Goal: Contribute content: Add original content to the website for others to see

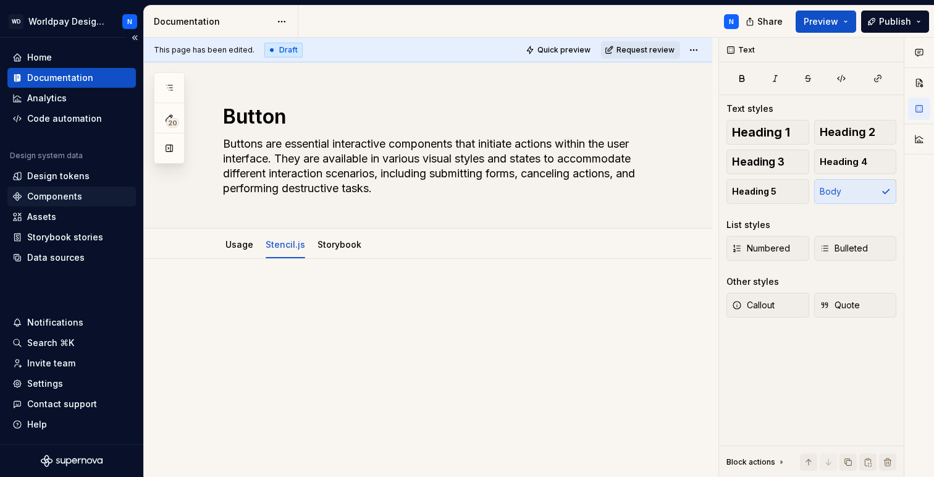
type textarea "*"
click at [79, 238] on div "Storybook stories" at bounding box center [65, 237] width 76 height 12
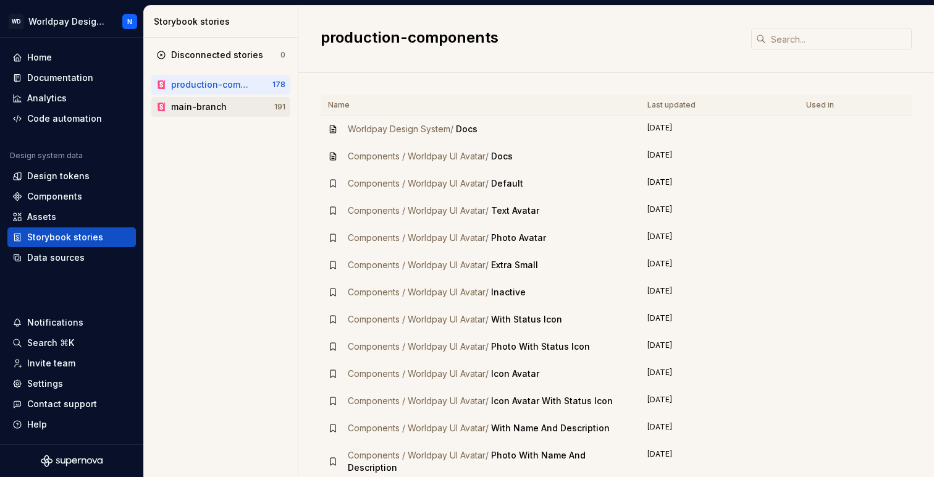
click at [216, 108] on div "main-branch" at bounding box center [199, 107] width 56 height 12
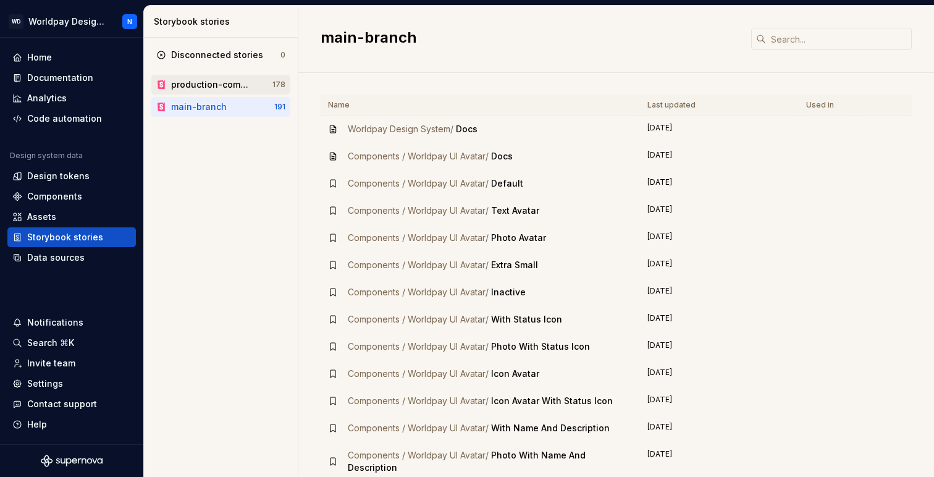
click at [219, 85] on div "production-components" at bounding box center [211, 84] width 81 height 12
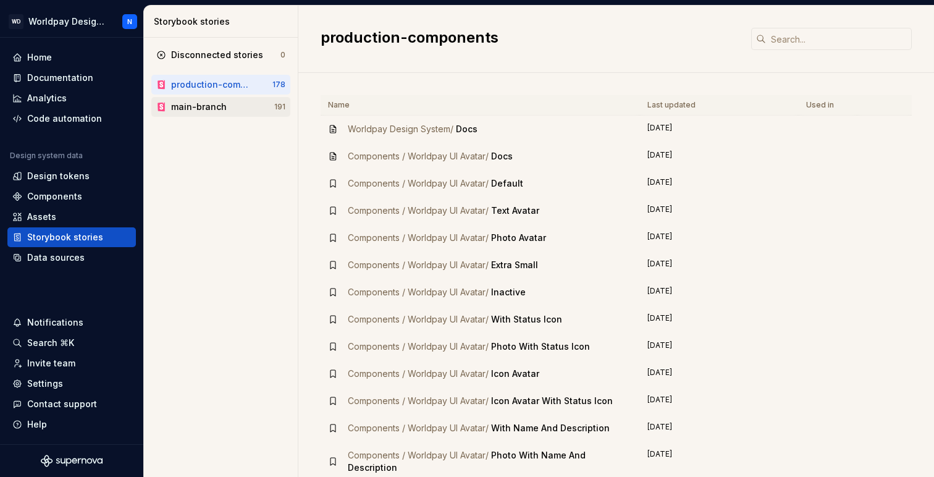
click at [218, 108] on div "main-branch" at bounding box center [199, 107] width 56 height 12
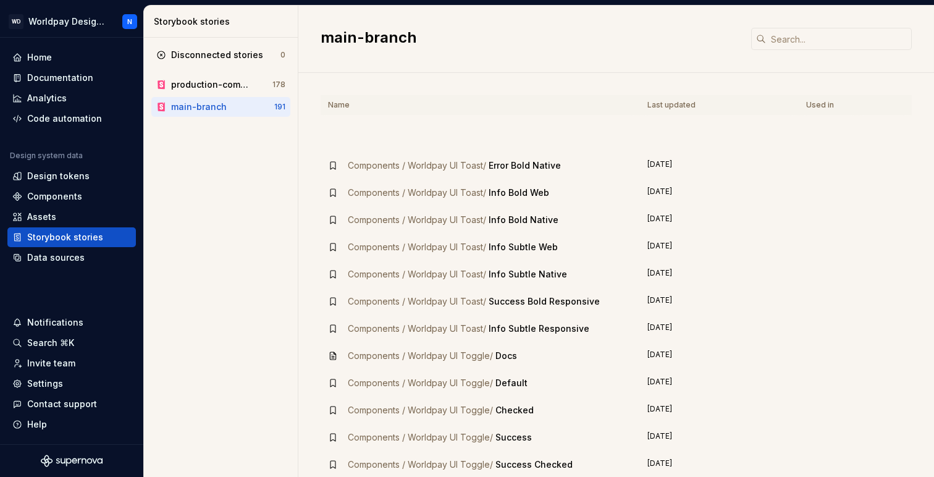
scroll to position [4878, 0]
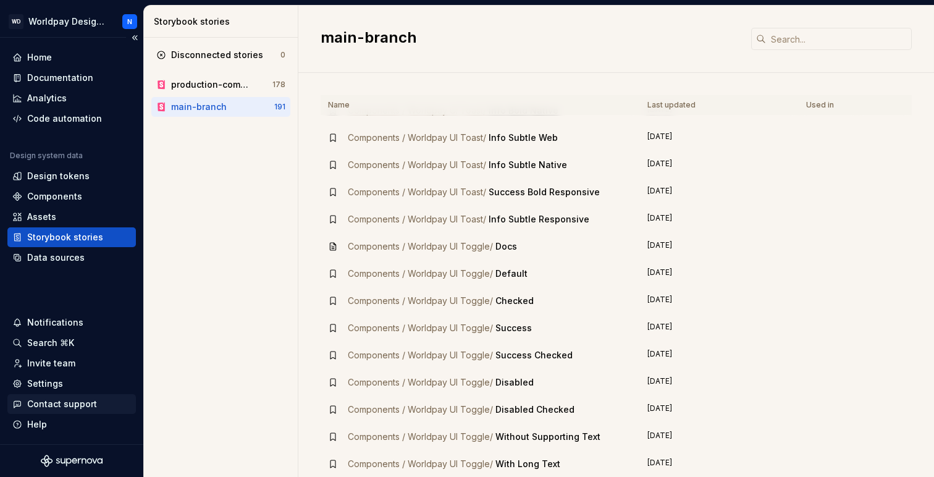
click at [67, 402] on div "Contact support" at bounding box center [62, 404] width 70 height 12
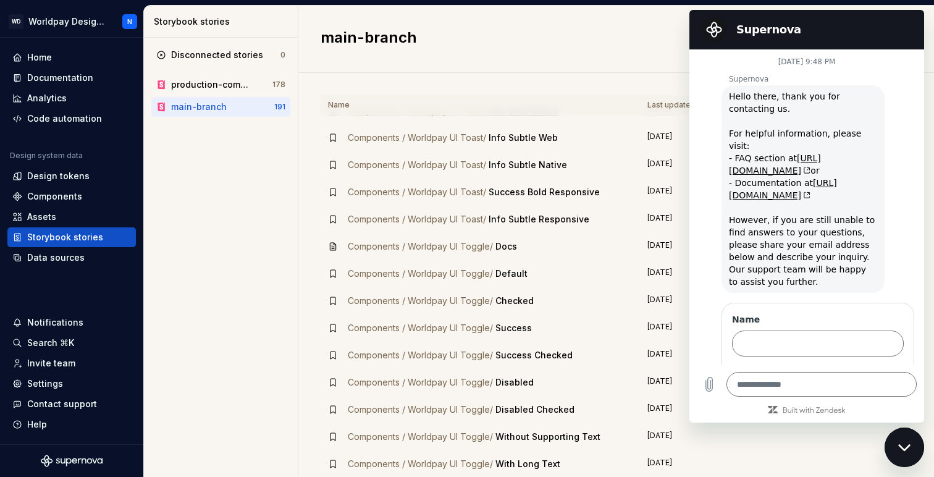
scroll to position [50, 0]
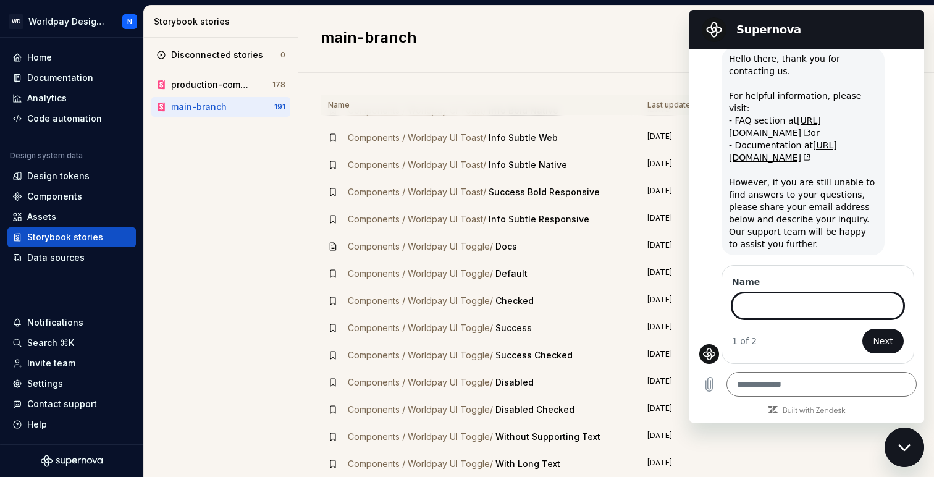
click at [823, 305] on input "Name" at bounding box center [818, 306] width 172 height 26
type input "**********"
click at [879, 350] on button "Next" at bounding box center [882, 341] width 41 height 25
type textarea "*"
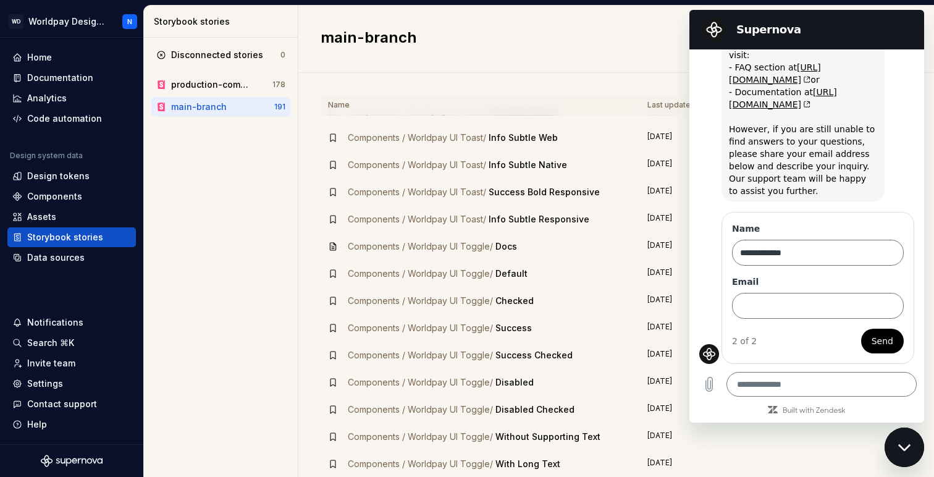
scroll to position [103, 0]
click at [810, 309] on input "Email" at bounding box center [818, 306] width 172 height 26
type input "**********"
click at [871, 340] on span "Send" at bounding box center [882, 340] width 22 height 15
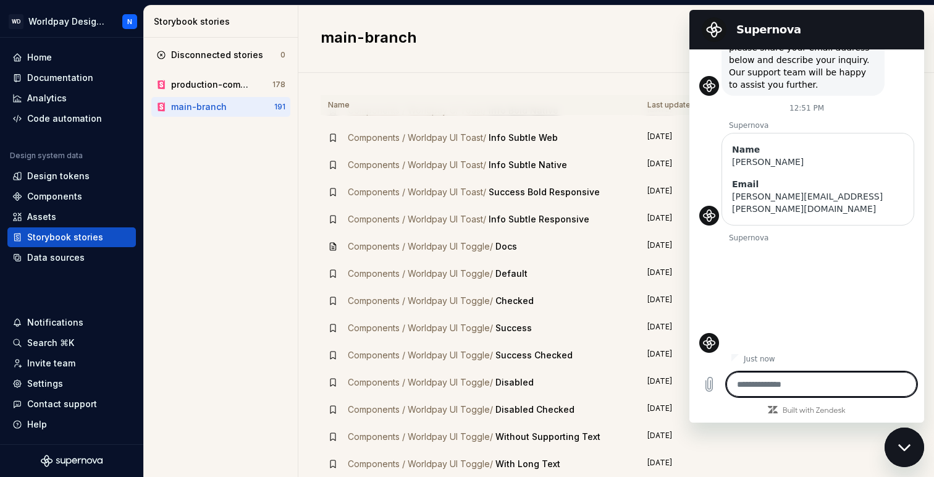
scroll to position [199, 0]
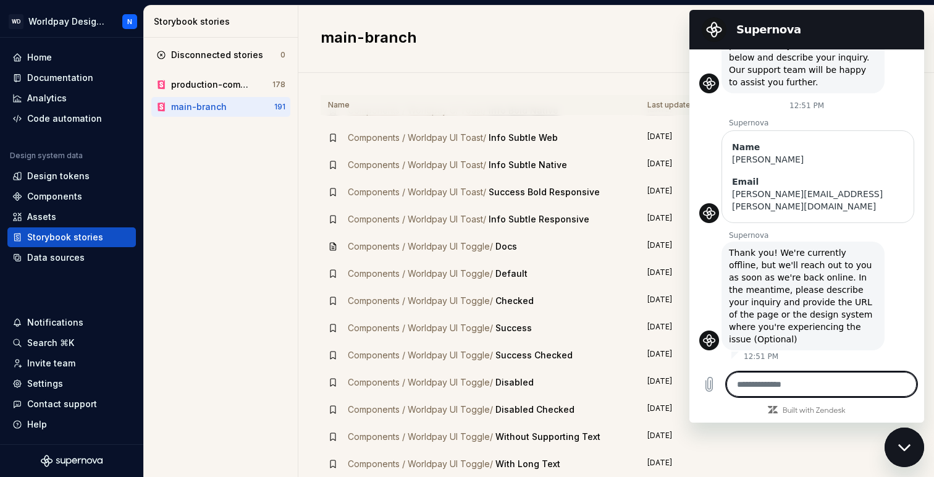
click at [907, 450] on icon "Close messaging window" at bounding box center [904, 447] width 13 height 8
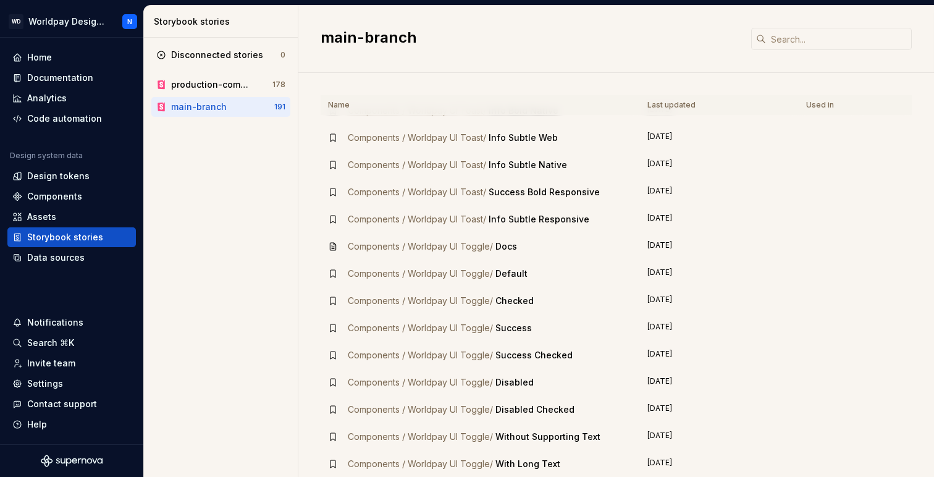
click at [206, 105] on div "main-branch" at bounding box center [199, 107] width 56 height 12
click at [206, 53] on div "Disconnected stories" at bounding box center [217, 55] width 92 height 12
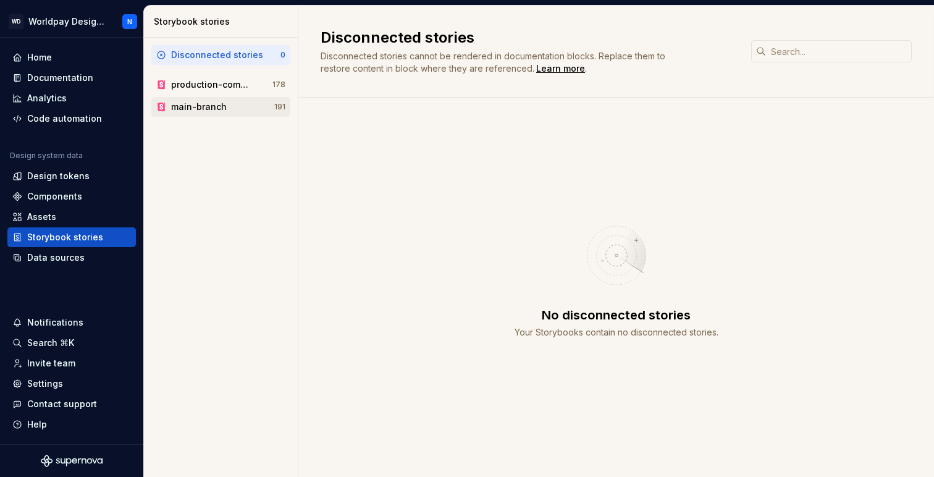
click at [188, 103] on div "main-branch" at bounding box center [199, 107] width 56 height 12
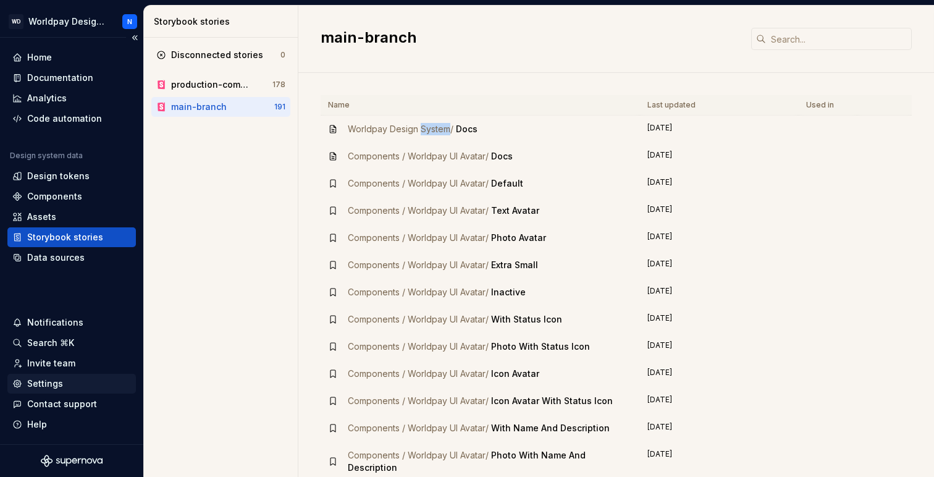
click at [76, 383] on div "Settings" at bounding box center [71, 383] width 119 height 12
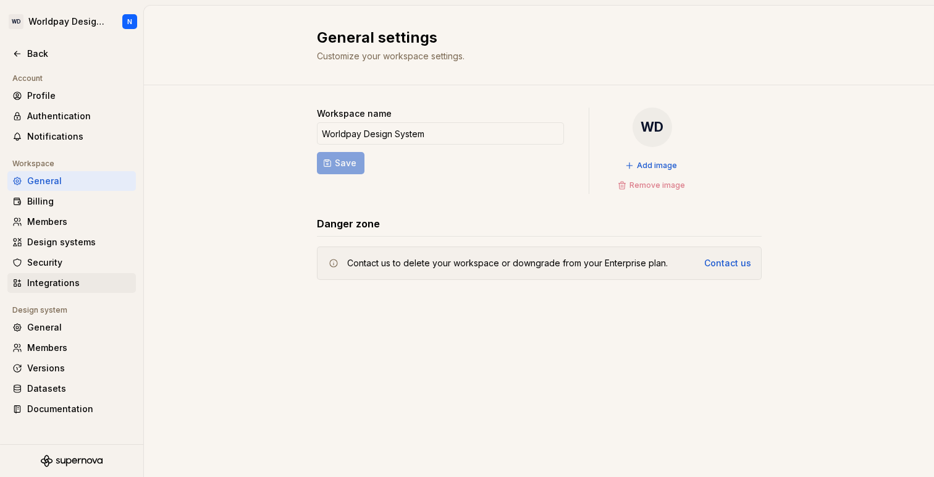
click at [88, 283] on div "Integrations" at bounding box center [79, 283] width 104 height 12
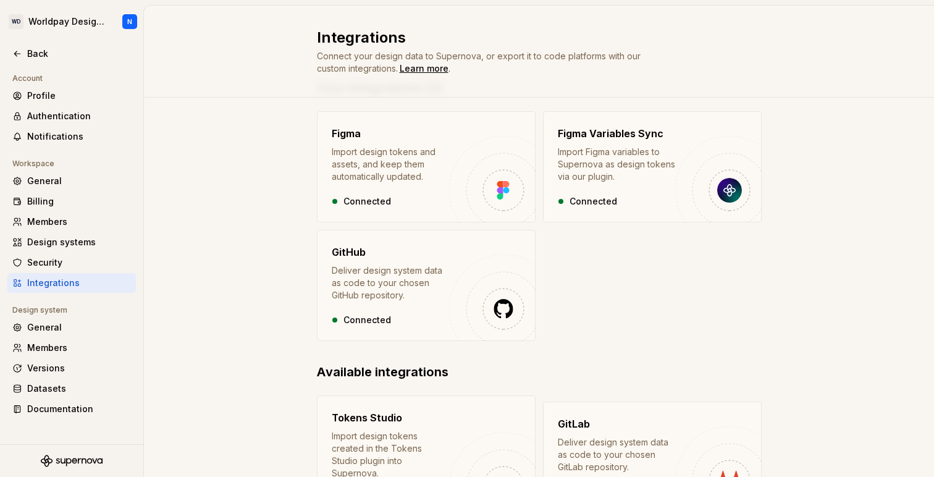
scroll to position [24, 0]
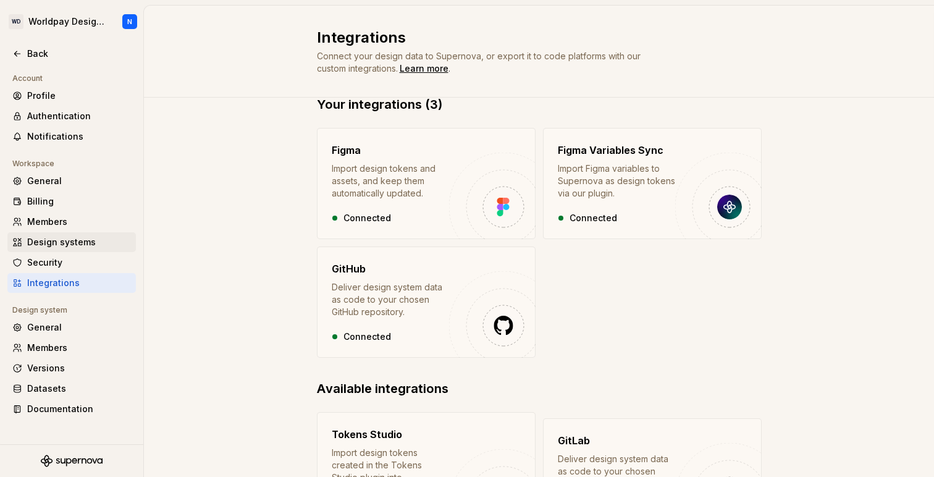
click at [80, 243] on div "Design systems" at bounding box center [79, 242] width 104 height 12
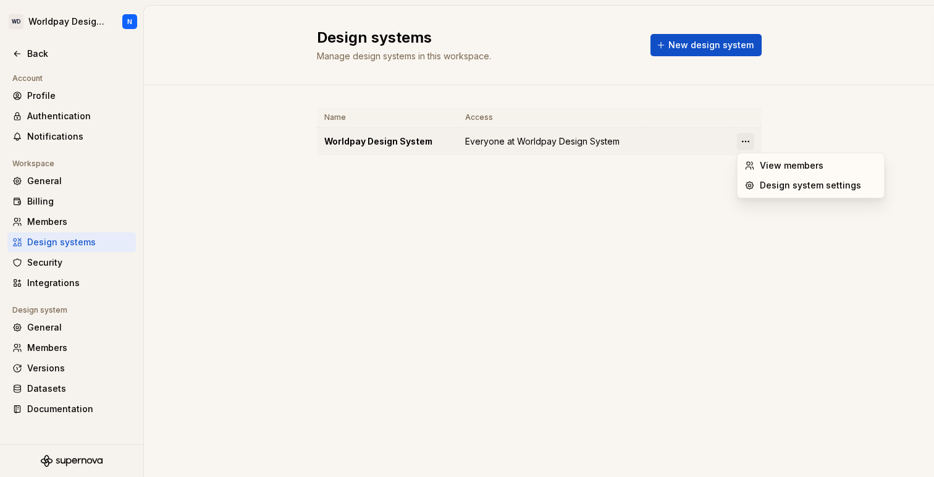
click at [744, 138] on html "WD Worldpay Design System N Back Account Profile Authentication Notifications W…" at bounding box center [467, 238] width 934 height 477
click at [790, 187] on div "Design system settings" at bounding box center [818, 185] width 117 height 12
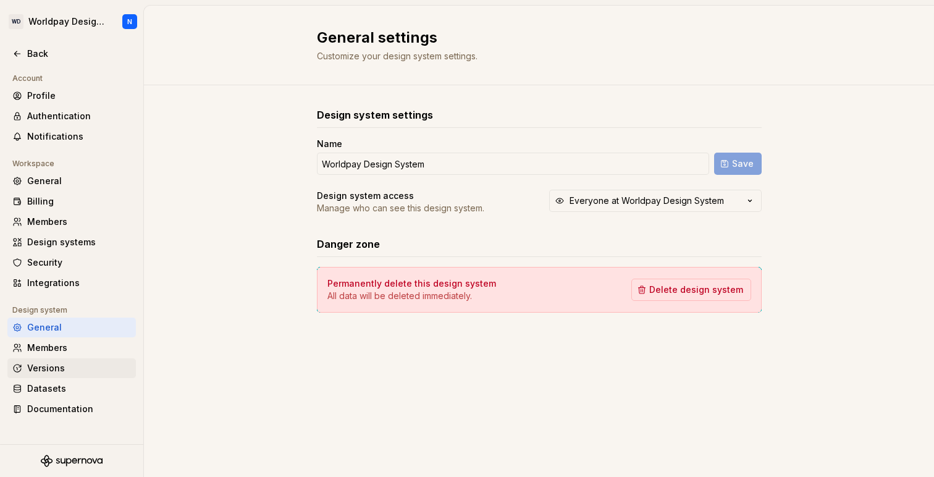
click at [79, 371] on div "Versions" at bounding box center [79, 368] width 104 height 12
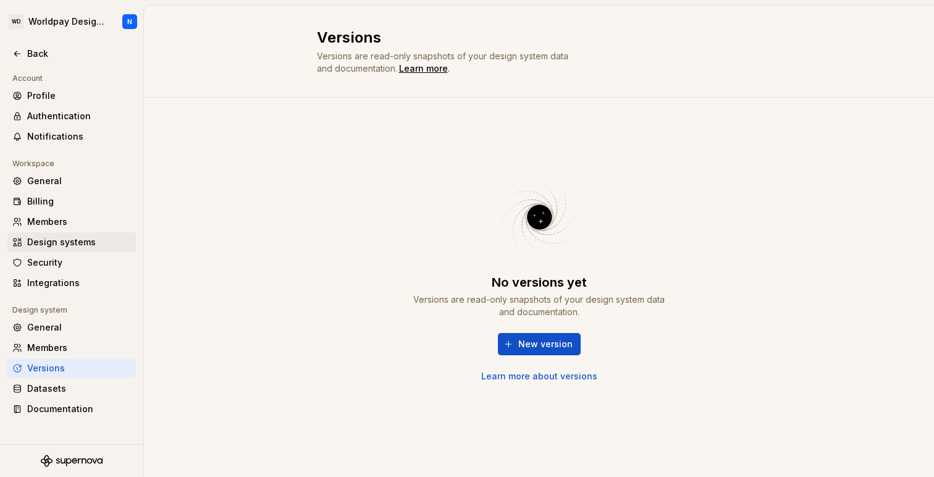
click at [96, 239] on div "Design systems" at bounding box center [79, 242] width 104 height 12
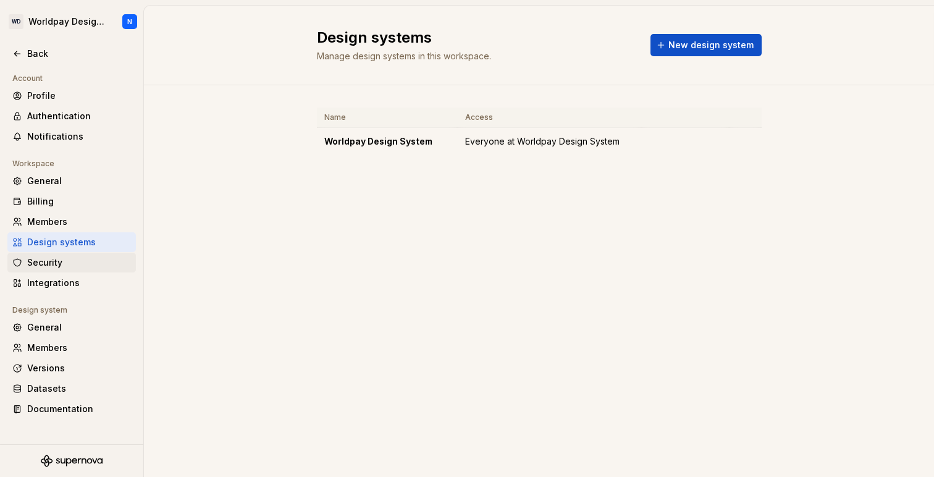
click at [81, 261] on div "Security" at bounding box center [79, 262] width 104 height 12
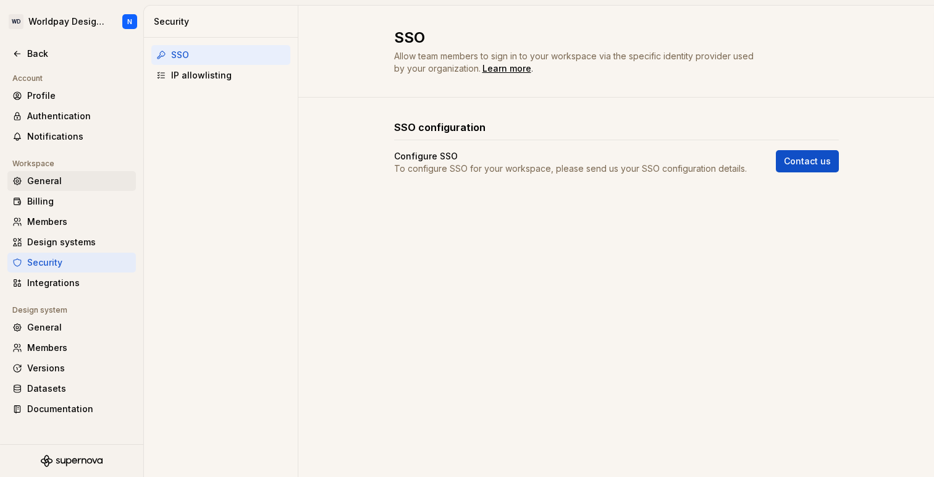
click at [67, 183] on div "General" at bounding box center [79, 181] width 104 height 12
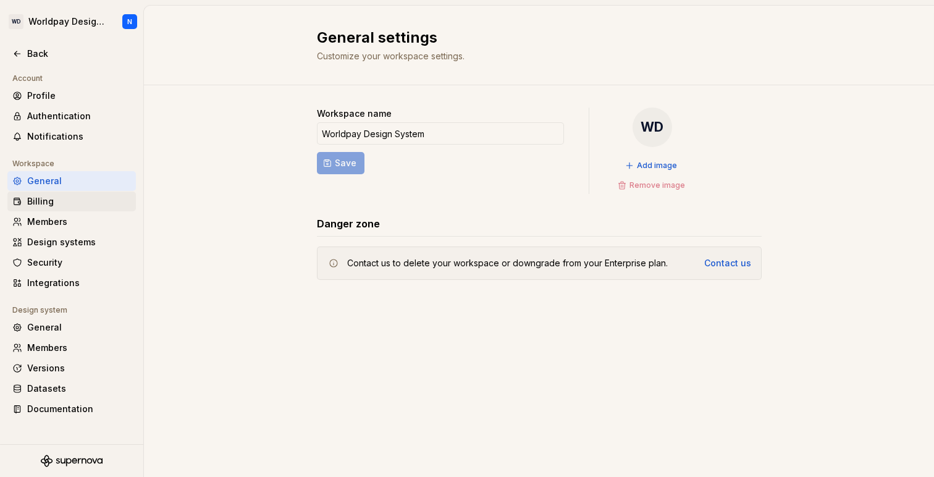
click at [57, 204] on div "Billing" at bounding box center [79, 201] width 104 height 12
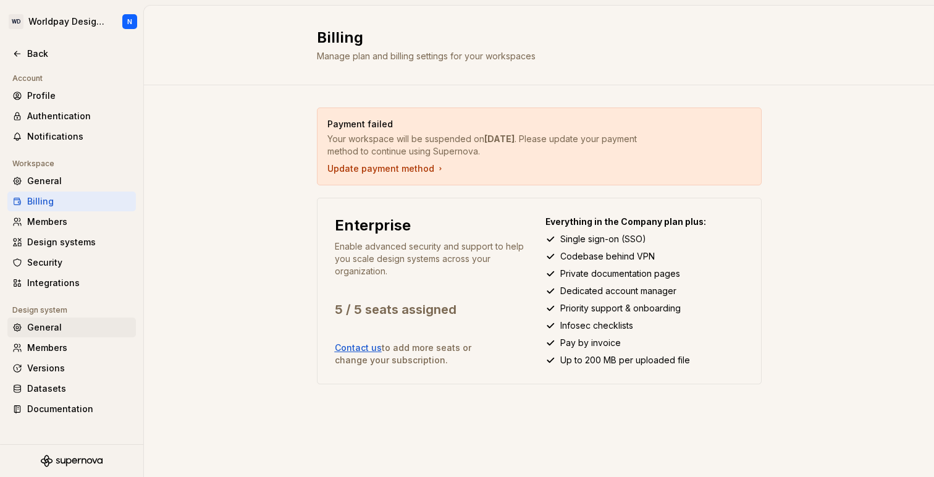
click at [67, 329] on div "General" at bounding box center [79, 327] width 104 height 12
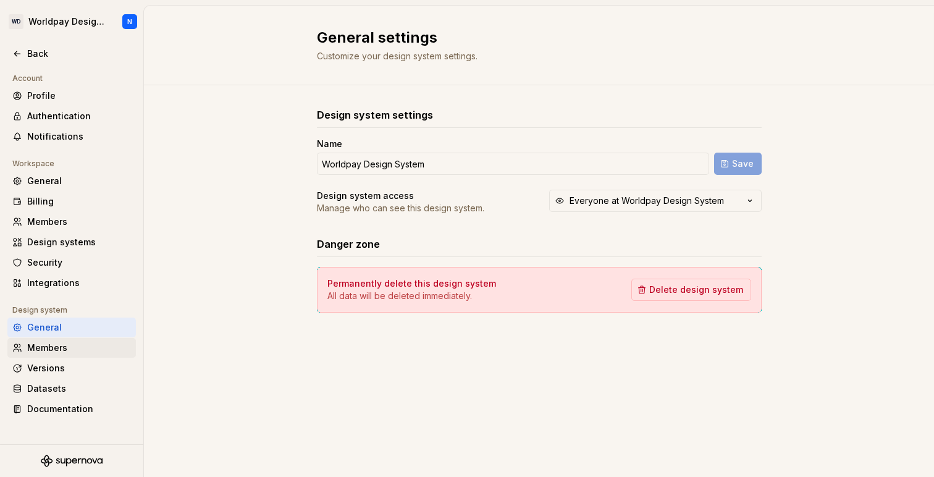
click at [66, 345] on div "Members" at bounding box center [79, 347] width 104 height 12
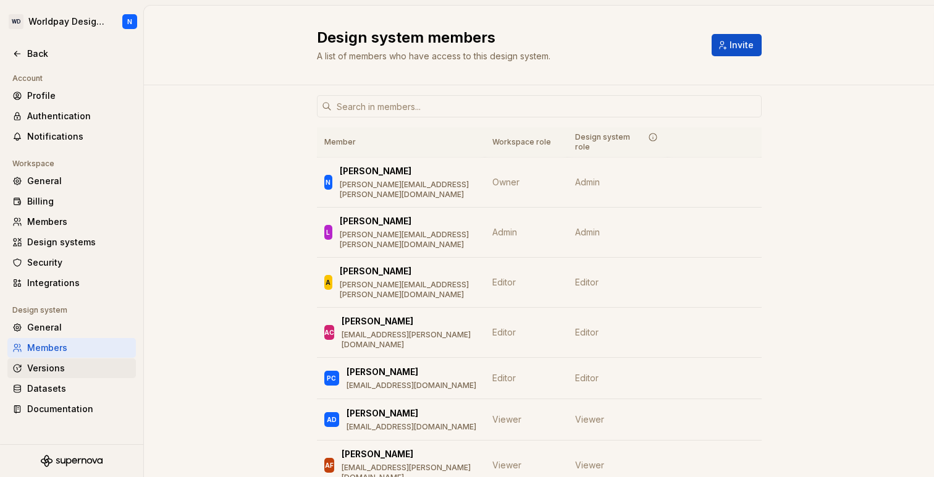
click at [67, 368] on div "Versions" at bounding box center [79, 368] width 104 height 12
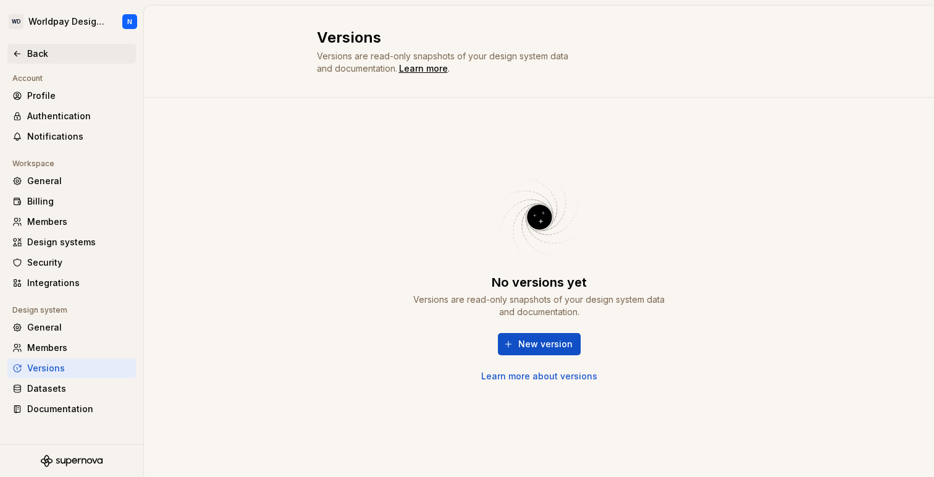
click at [39, 50] on div "Back" at bounding box center [79, 54] width 104 height 12
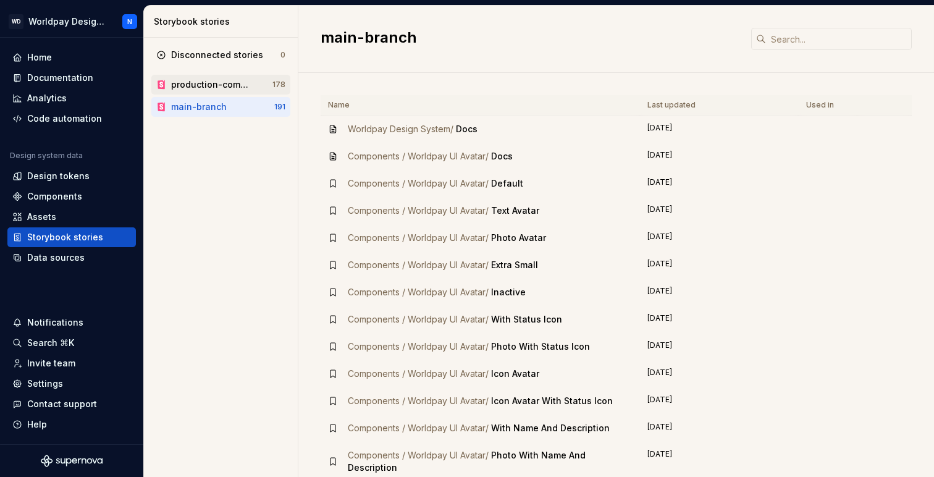
click at [228, 81] on div "production-components" at bounding box center [211, 84] width 81 height 12
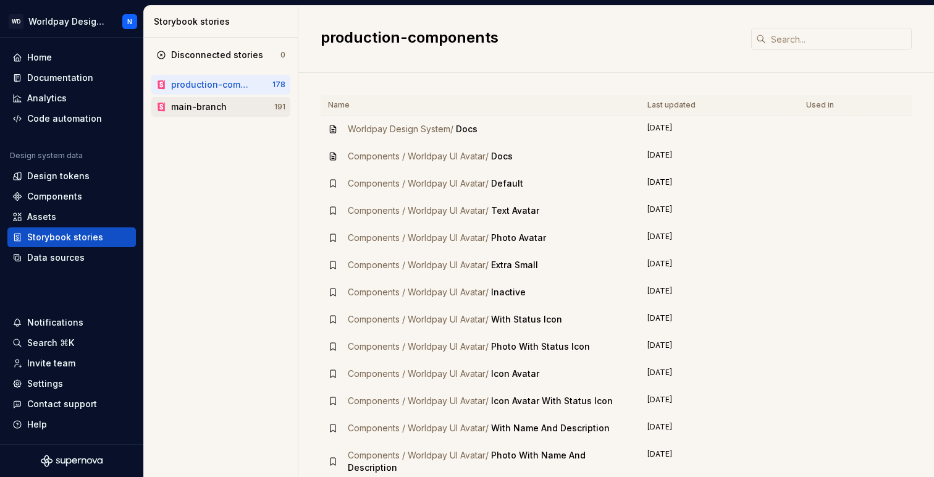
click at [218, 106] on div "main-branch" at bounding box center [199, 107] width 56 height 12
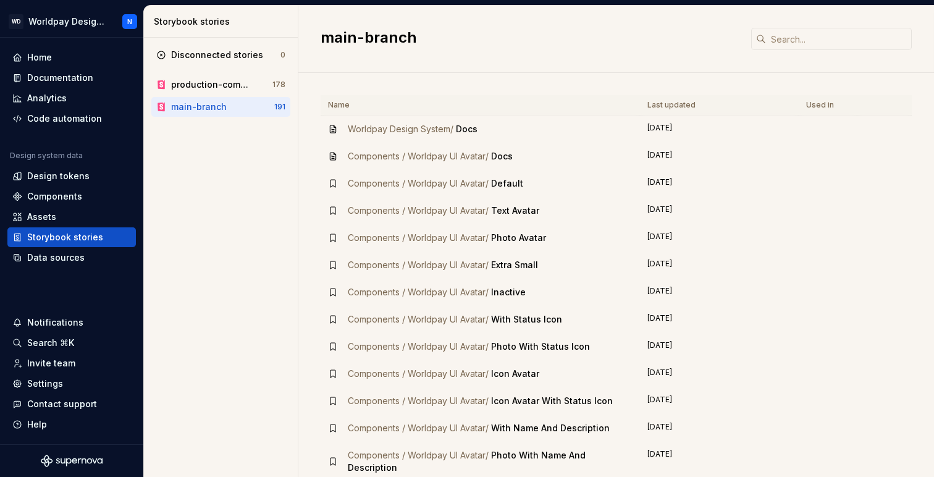
type textarea "*"
click at [198, 79] on div "production-components" at bounding box center [211, 84] width 81 height 12
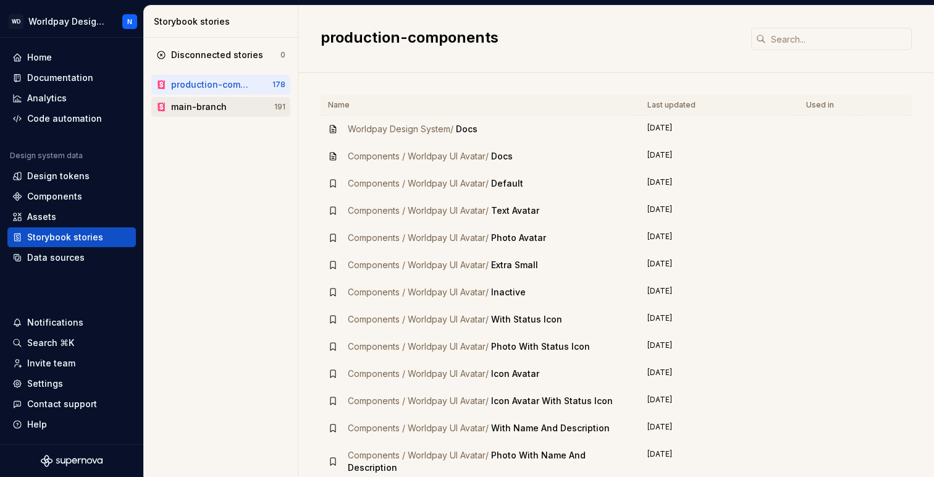
click at [208, 101] on div "main-branch" at bounding box center [199, 107] width 56 height 12
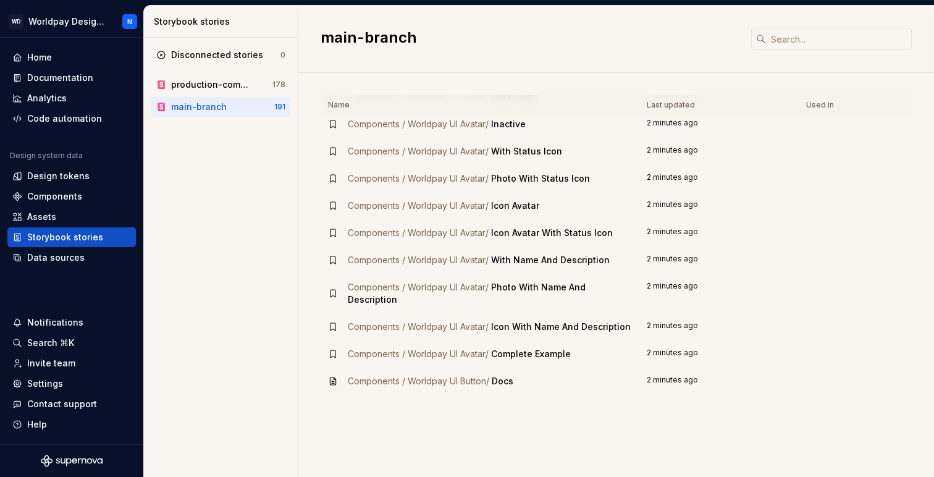
scroll to position [177, 0]
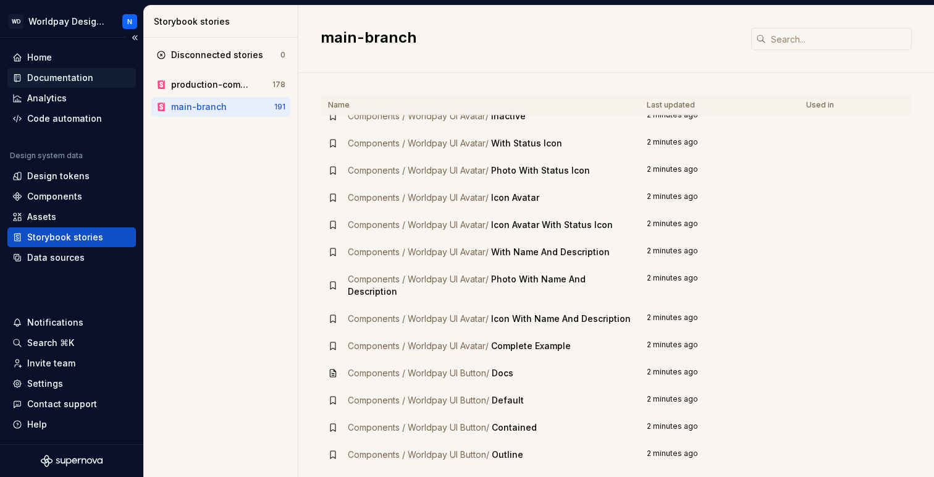
click at [64, 79] on div "Documentation" at bounding box center [60, 78] width 66 height 12
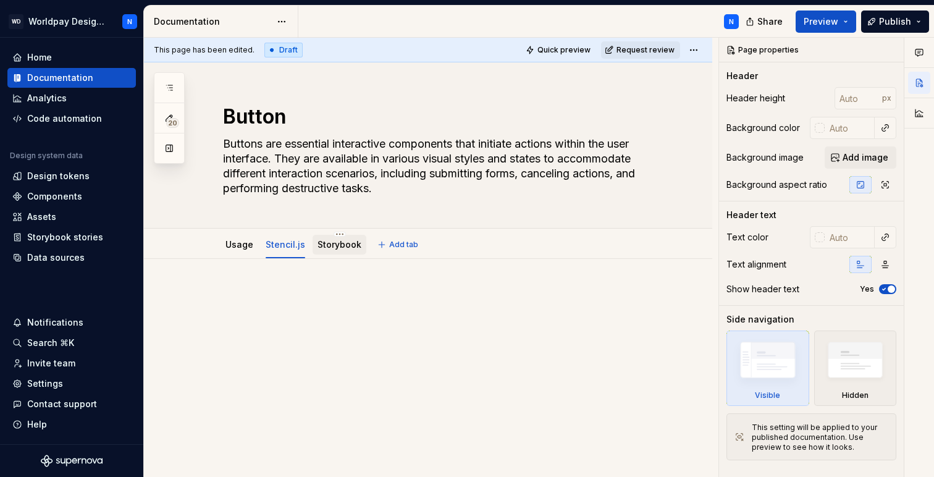
click at [337, 245] on link "Storybook" at bounding box center [339, 244] width 44 height 10
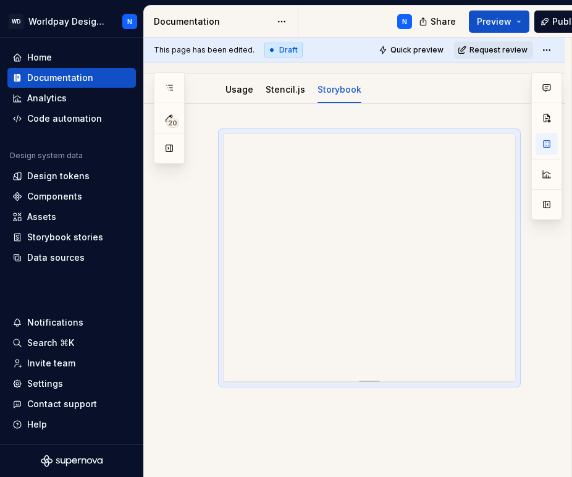
scroll to position [182, 0]
click at [211, 146] on span at bounding box center [211, 141] width 10 height 17
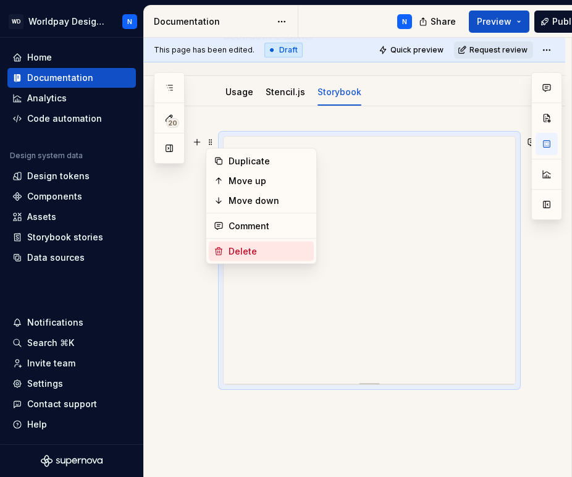
click at [259, 249] on div "Delete" at bounding box center [268, 251] width 80 height 12
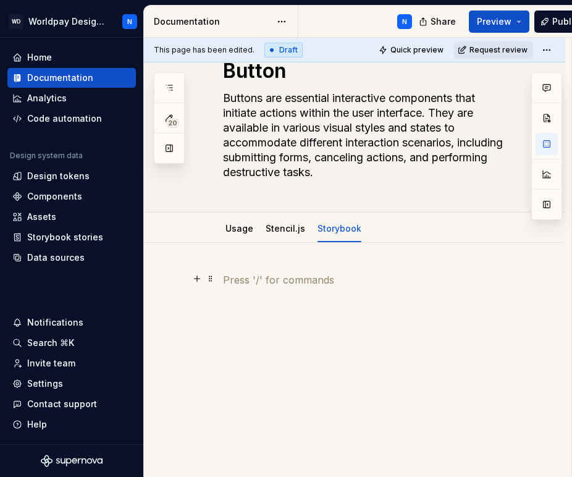
scroll to position [45, 0]
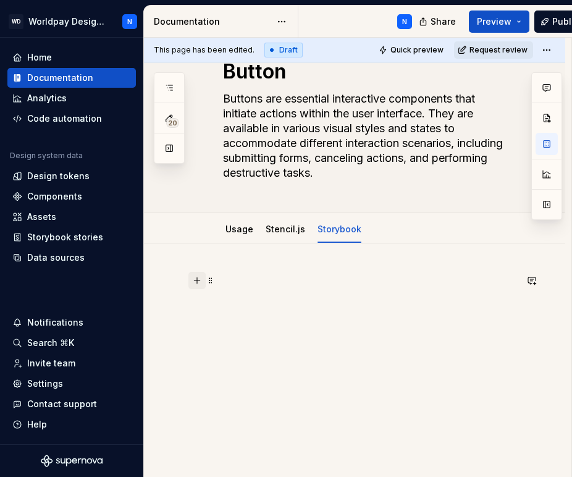
click at [198, 280] on button "button" at bounding box center [196, 280] width 17 height 17
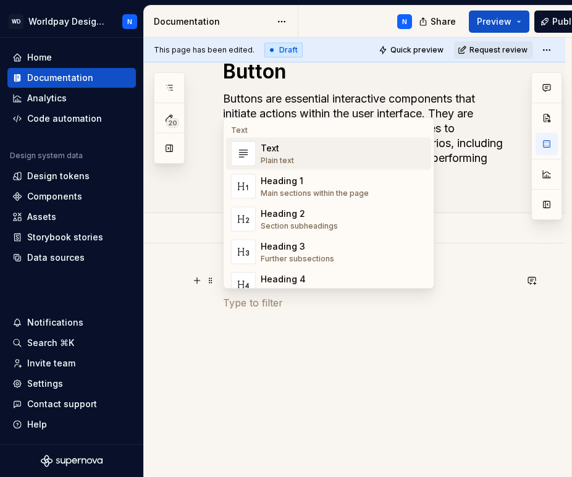
type textarea "*"
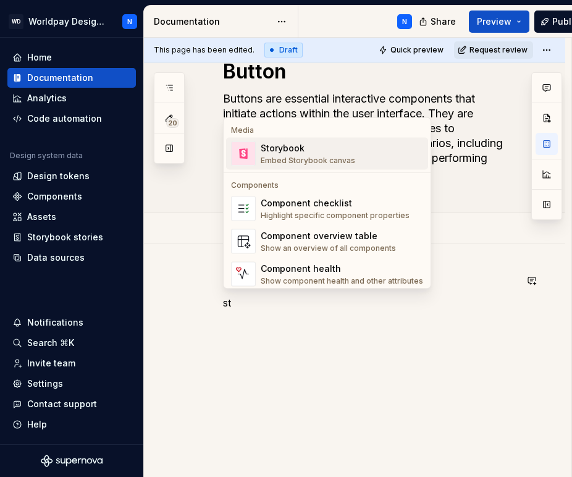
click at [330, 153] on div "Storybook" at bounding box center [308, 148] width 94 height 12
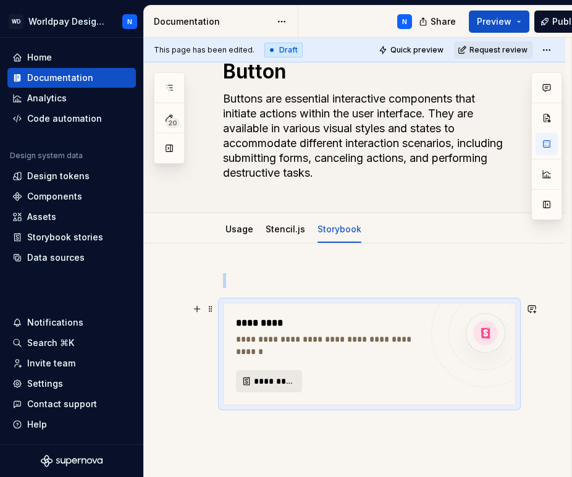
click at [274, 385] on span "*********" at bounding box center [274, 381] width 40 height 12
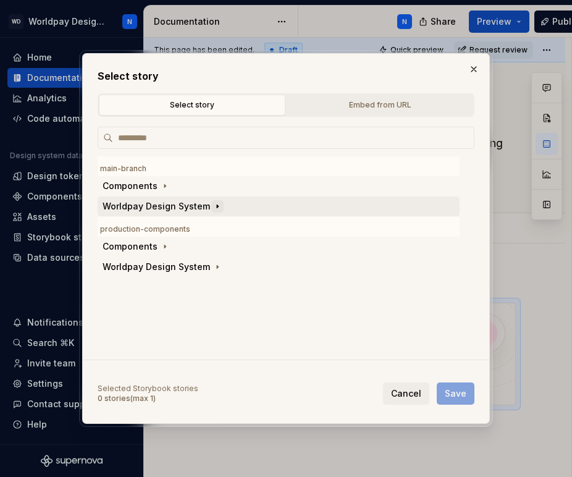
click at [212, 206] on icon "button" at bounding box center [217, 206] width 10 height 10
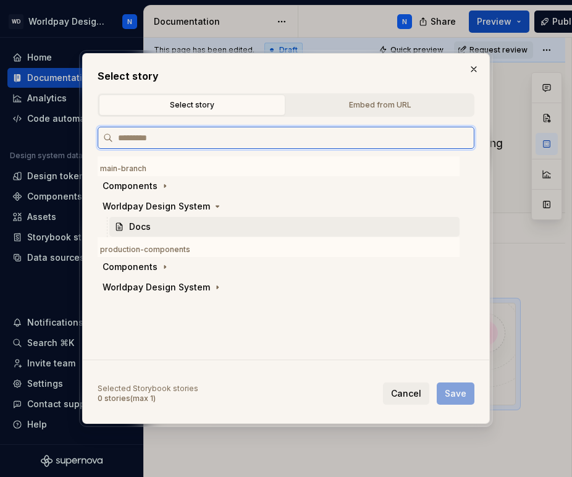
click at [153, 226] on div "Docs" at bounding box center [284, 227] width 350 height 20
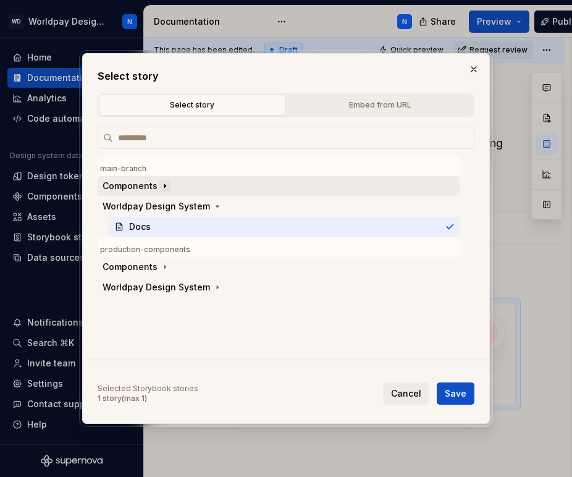
click at [164, 186] on icon "button" at bounding box center [164, 186] width 1 height 3
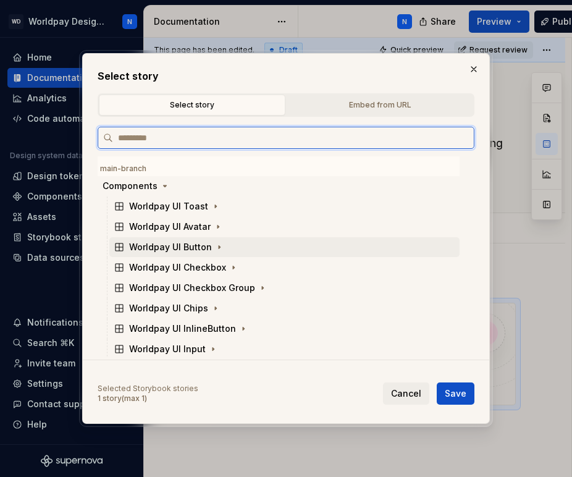
click at [154, 246] on div "Worldpay UI Button" at bounding box center [170, 247] width 83 height 12
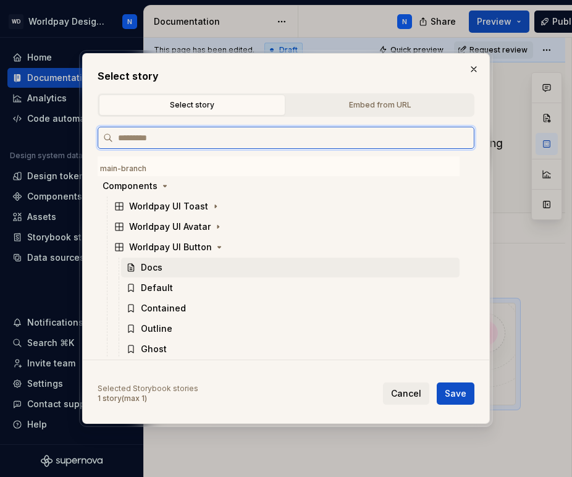
click at [160, 269] on div "Docs" at bounding box center [152, 267] width 22 height 12
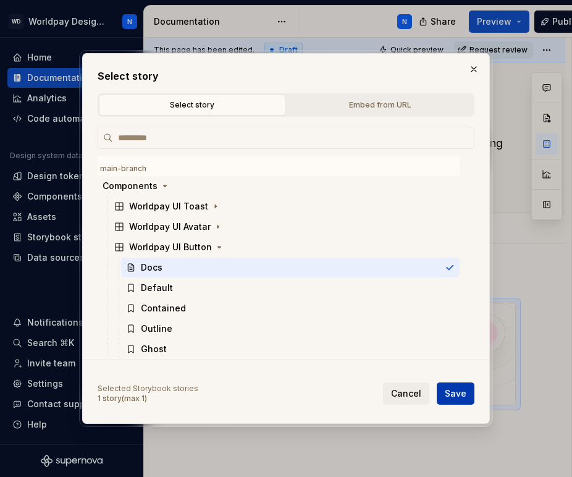
click at [461, 392] on span "Save" at bounding box center [456, 393] width 22 height 12
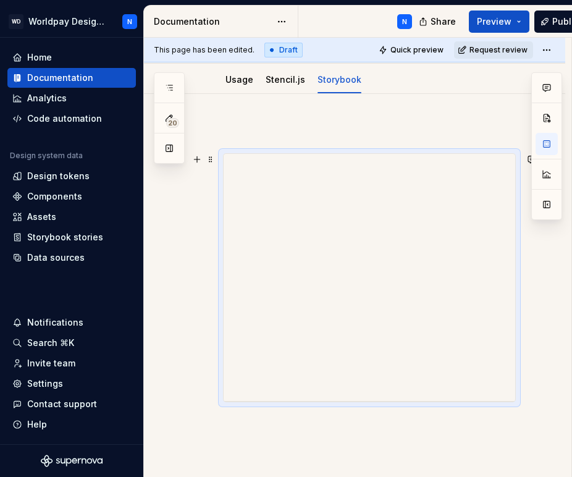
scroll to position [138, 0]
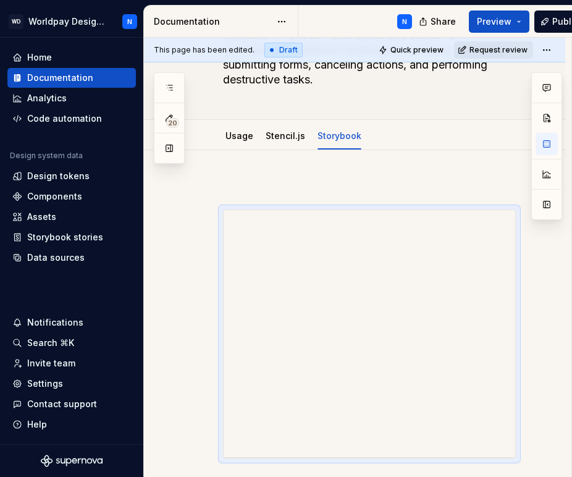
type textarea "*"
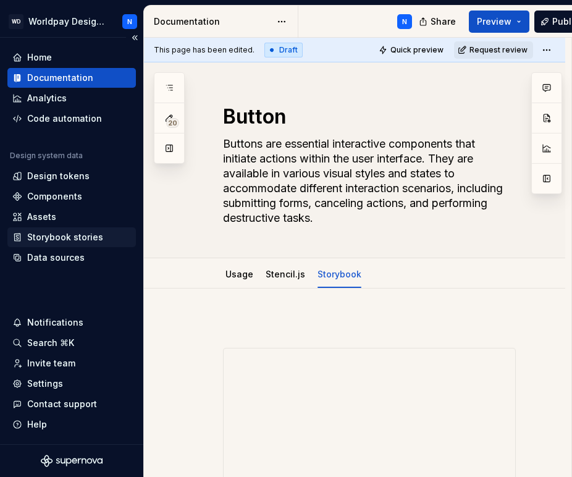
click at [85, 239] on div "Storybook stories" at bounding box center [65, 237] width 76 height 12
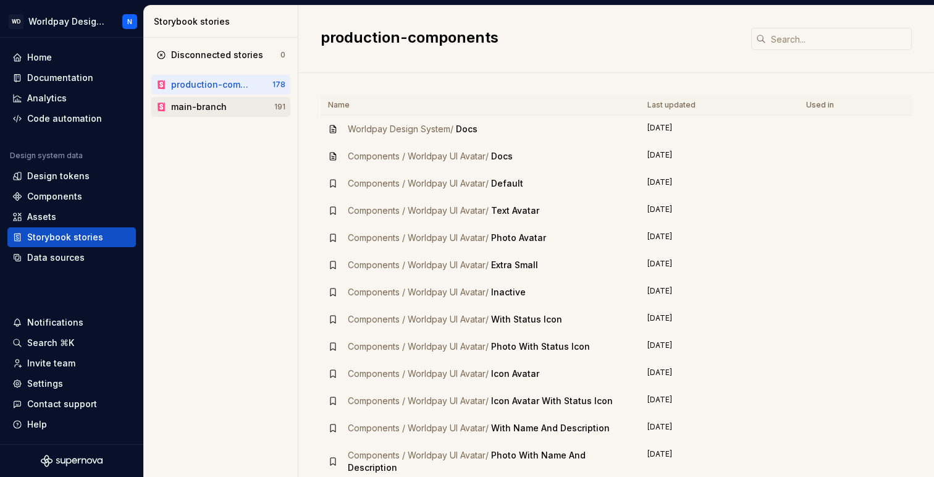
click at [189, 104] on div "main-branch" at bounding box center [199, 107] width 56 height 12
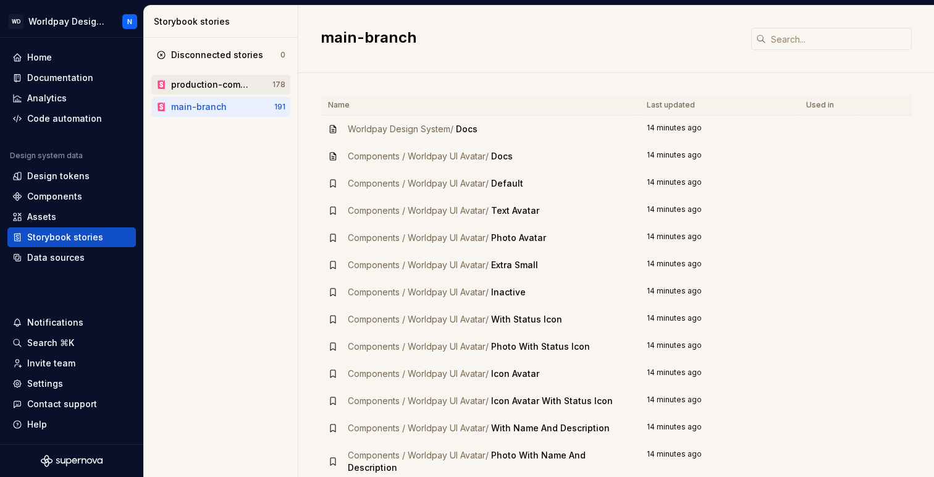
click at [213, 87] on div "production-components" at bounding box center [211, 84] width 81 height 12
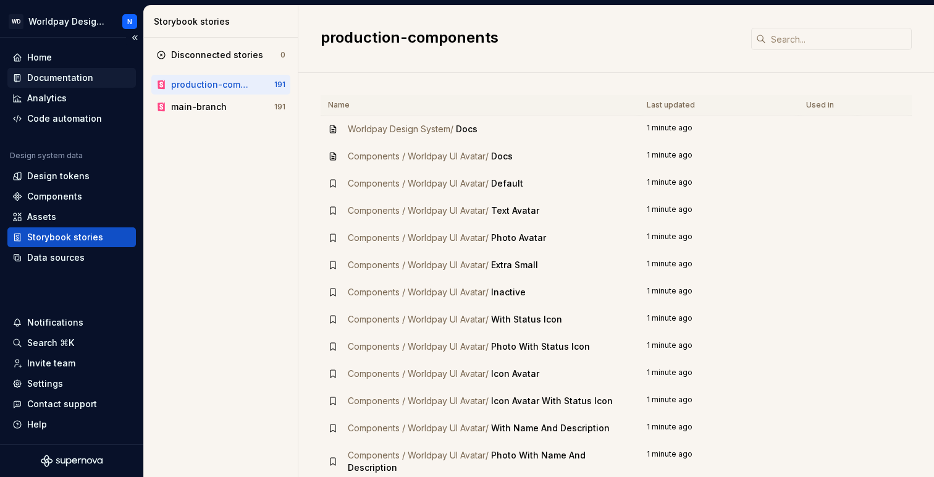
click at [72, 79] on div "Documentation" at bounding box center [60, 78] width 66 height 12
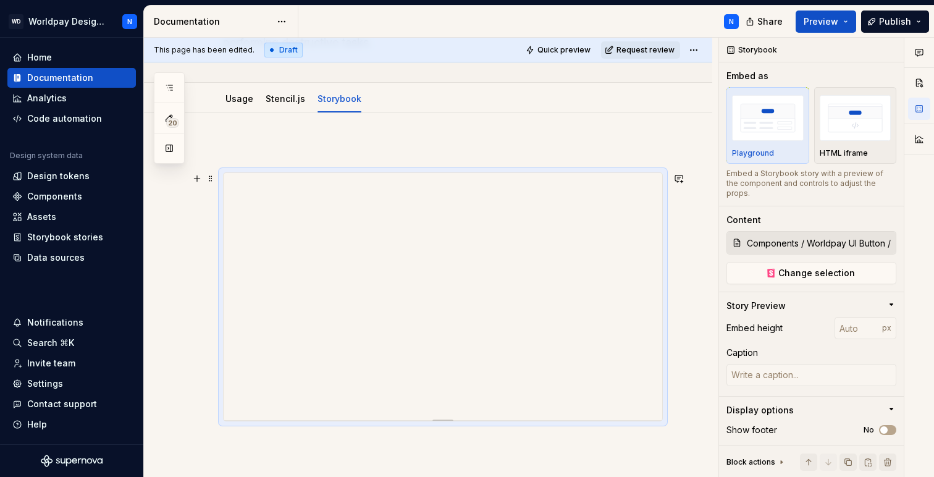
scroll to position [147, 0]
click at [209, 178] on span at bounding box center [211, 177] width 10 height 17
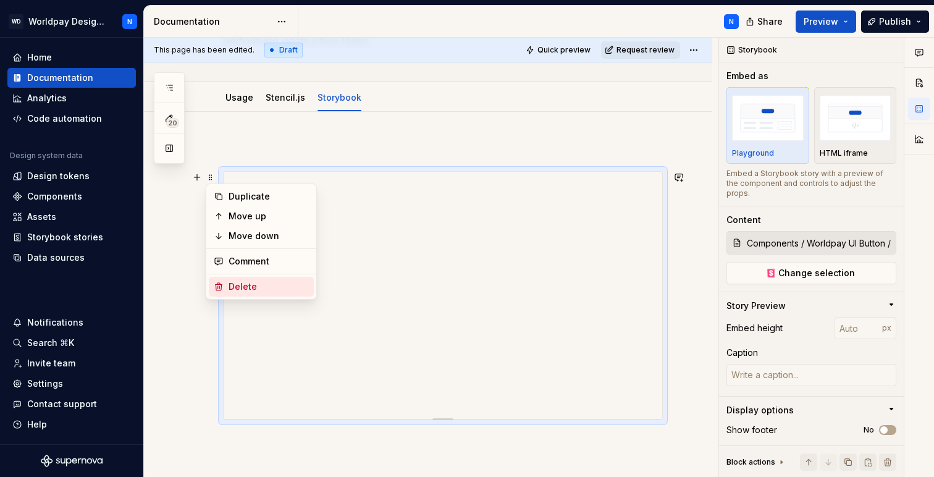
click at [258, 287] on div "Delete" at bounding box center [268, 286] width 80 height 12
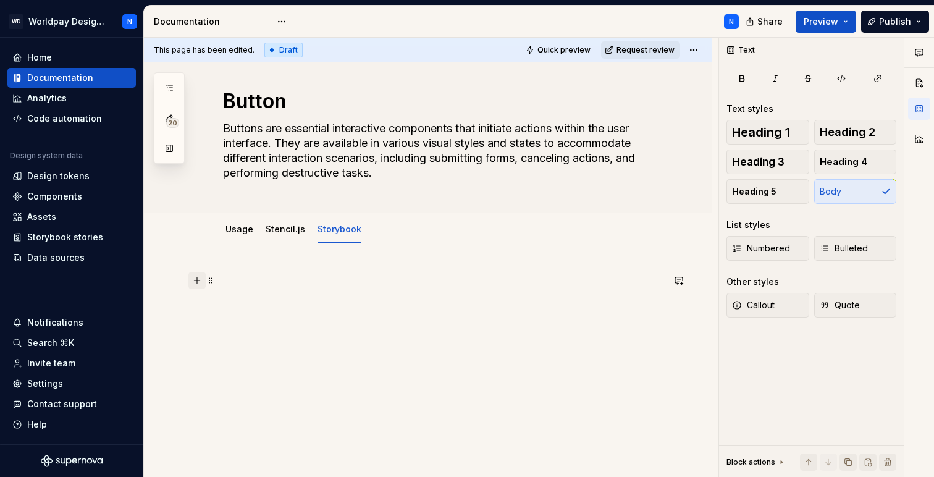
click at [199, 280] on button "button" at bounding box center [196, 280] width 17 height 17
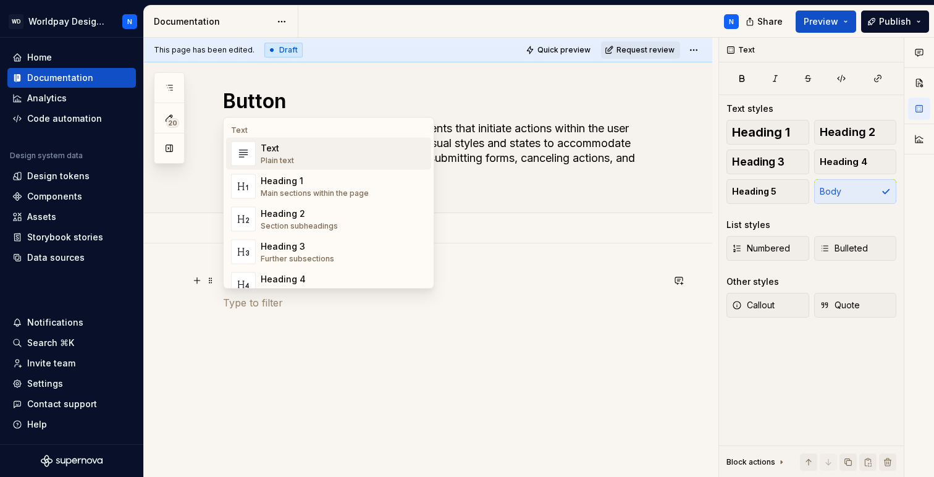
click at [356, 128] on div "Text" at bounding box center [328, 130] width 205 height 10
click at [263, 124] on div "Text Text Plain text Heading 1 Main sections within the page Heading 2 Section …" at bounding box center [329, 293] width 210 height 347
type textarea "*"
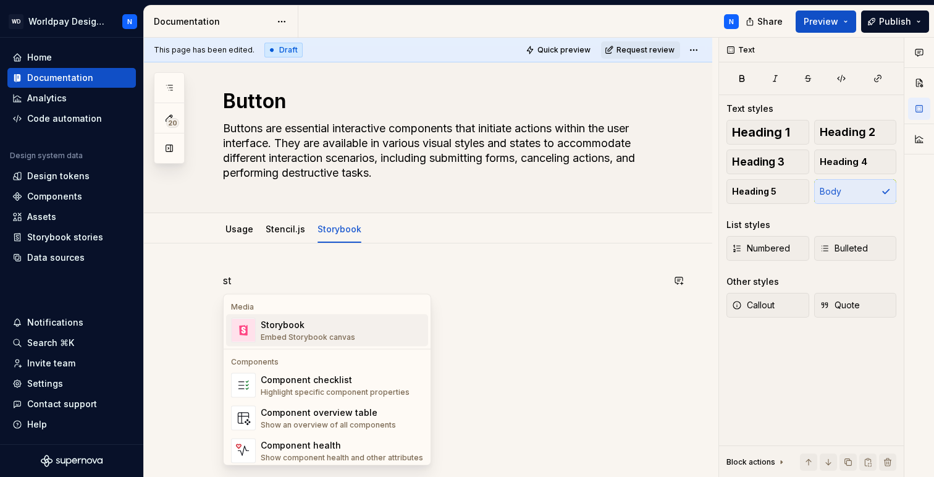
click at [291, 327] on div "Storybook" at bounding box center [308, 325] width 94 height 12
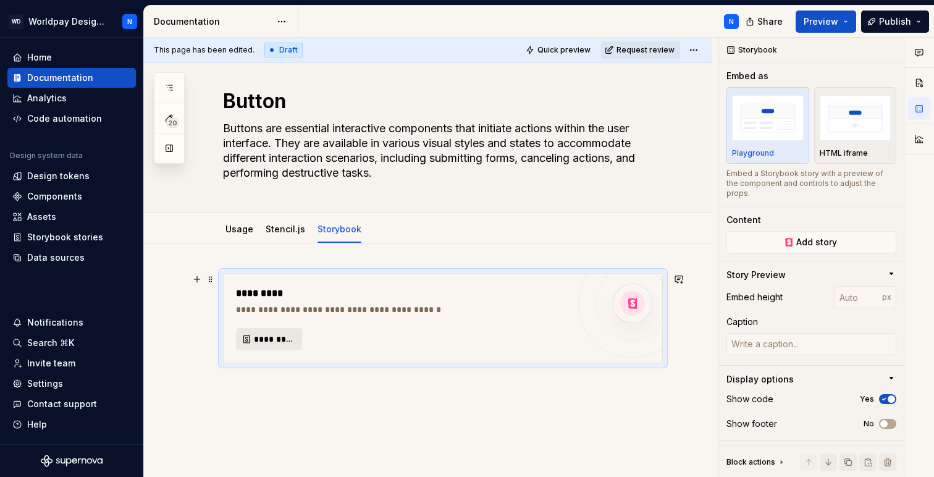
click at [270, 338] on span "*********" at bounding box center [274, 339] width 40 height 12
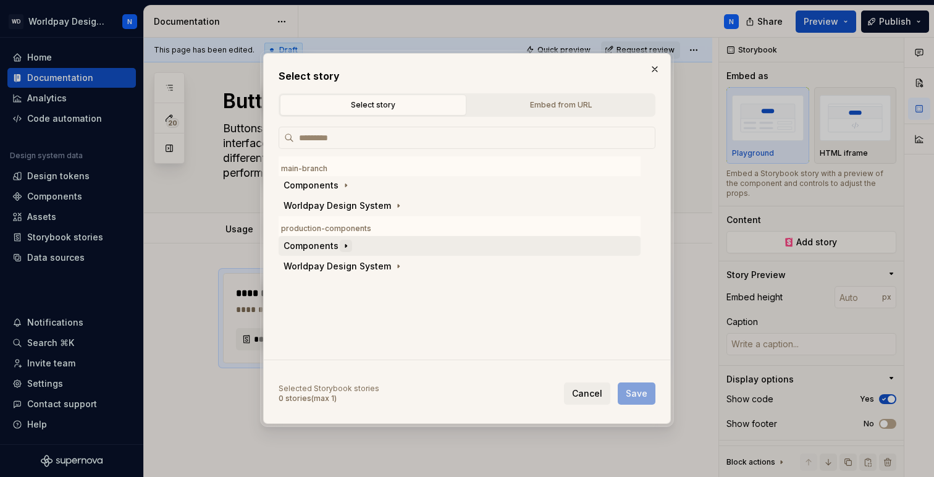
click at [345, 245] on icon "button" at bounding box center [345, 246] width 1 height 3
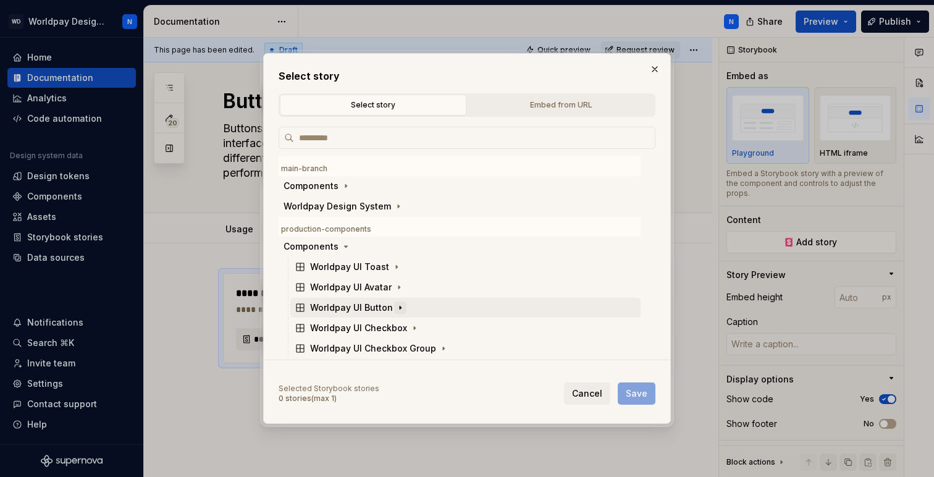
click at [400, 306] on icon "button" at bounding box center [400, 307] width 1 height 3
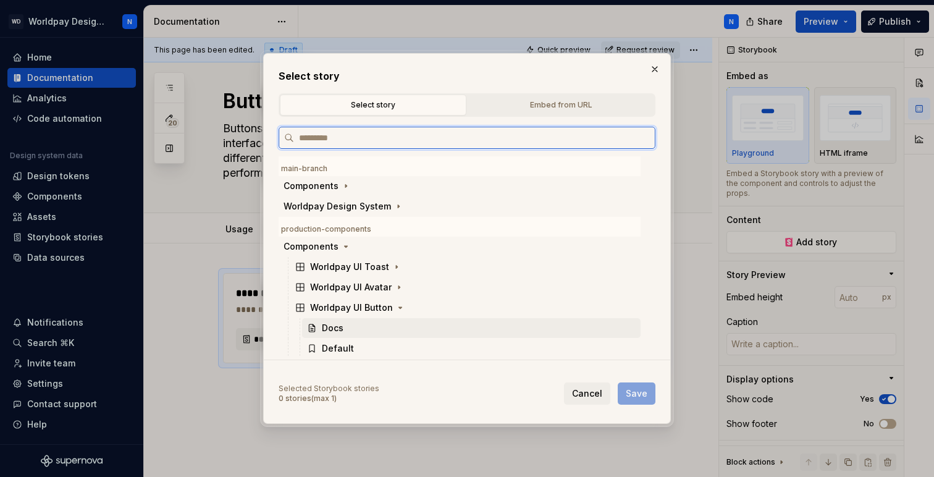
click at [337, 327] on div "Docs" at bounding box center [333, 328] width 22 height 12
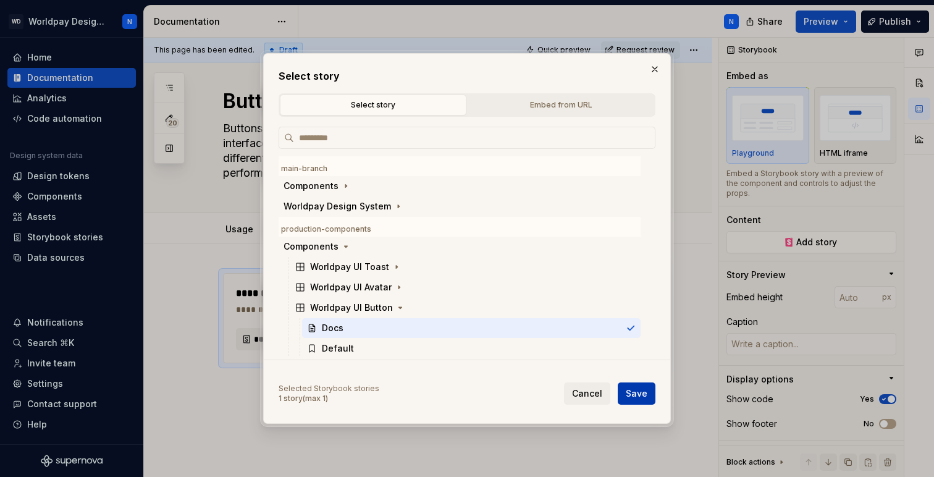
click at [571, 396] on span "Save" at bounding box center [637, 393] width 22 height 12
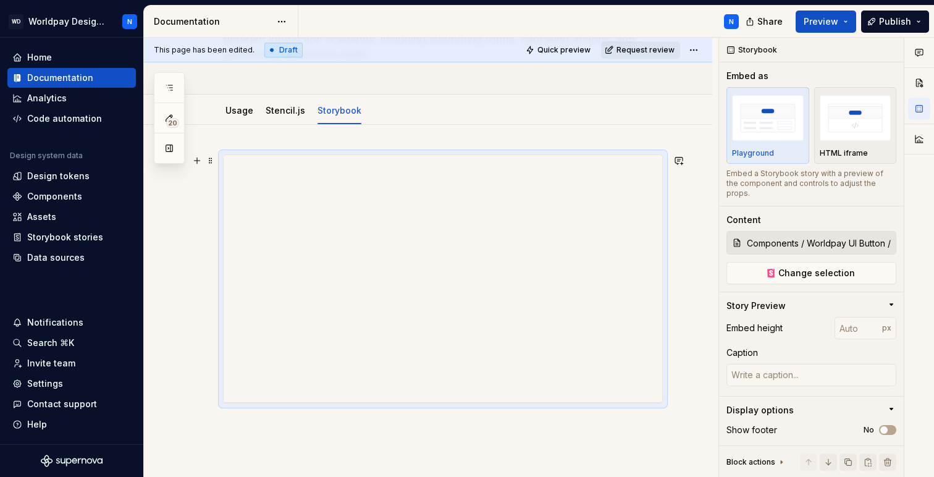
scroll to position [135, 0]
click at [240, 112] on link "Usage" at bounding box center [239, 109] width 28 height 10
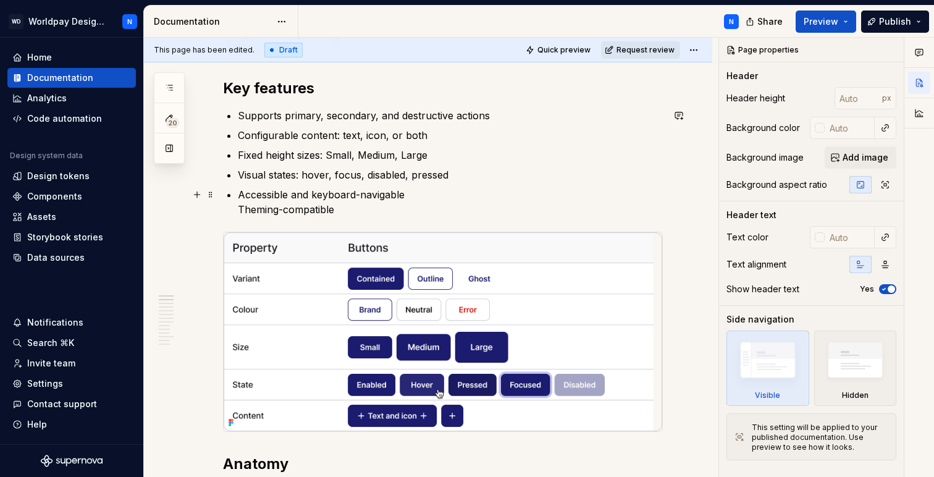
scroll to position [216, 0]
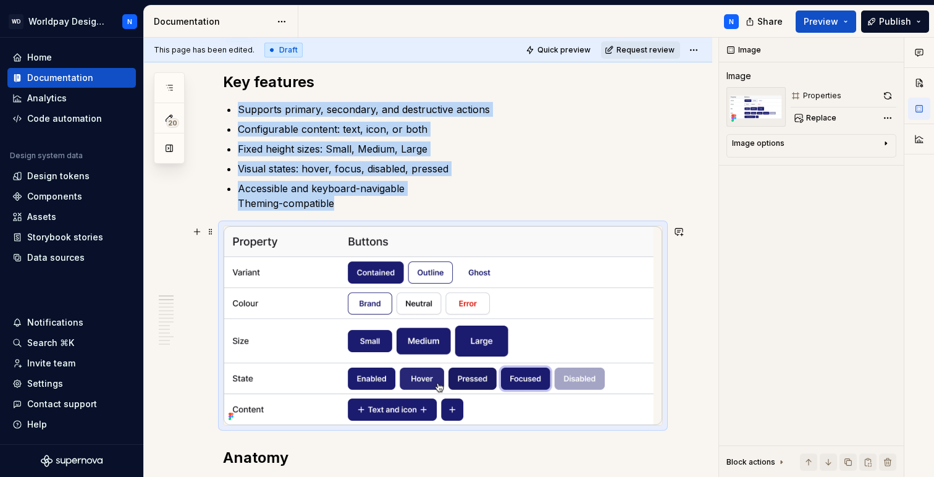
click at [380, 272] on img at bounding box center [443, 325] width 438 height 199
click at [382, 273] on img at bounding box center [443, 325] width 438 height 199
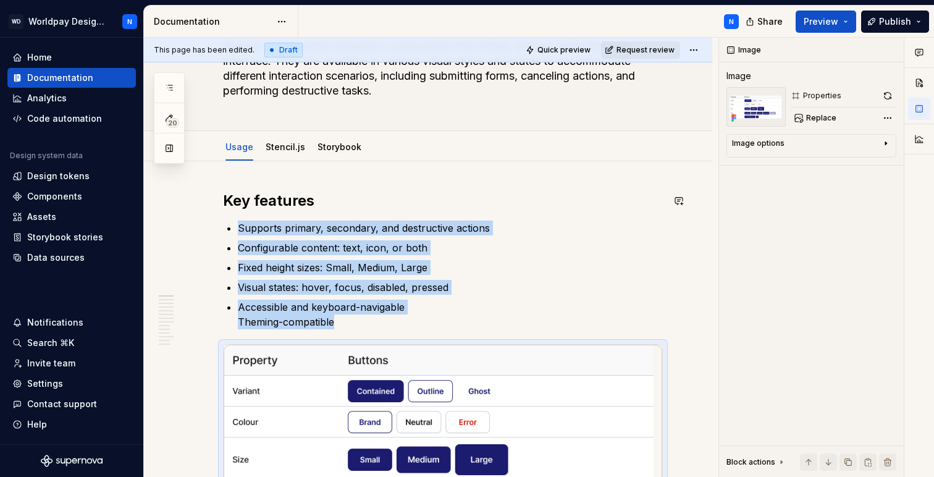
scroll to position [73, 0]
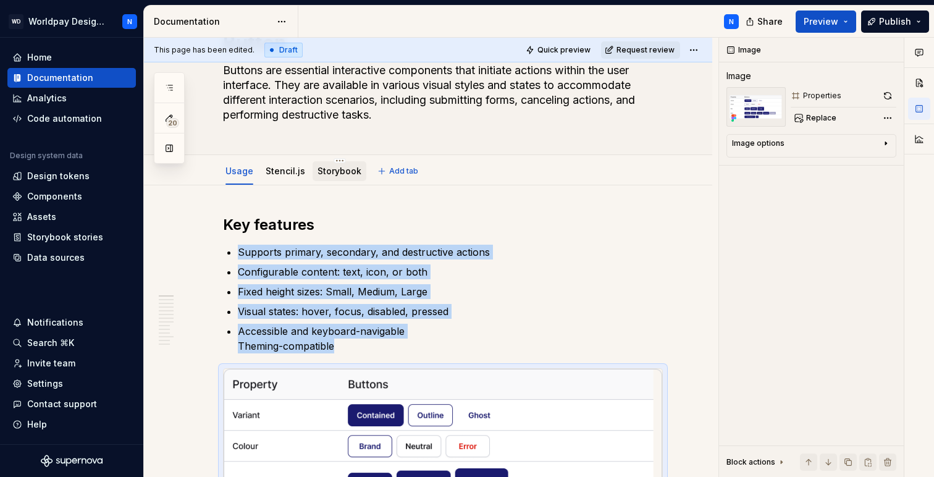
click at [339, 170] on link "Storybook" at bounding box center [339, 171] width 44 height 10
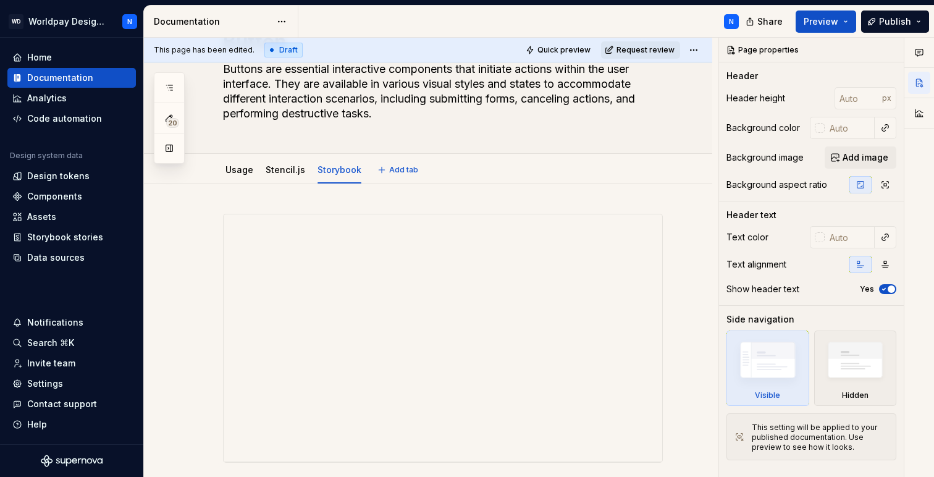
scroll to position [82, 0]
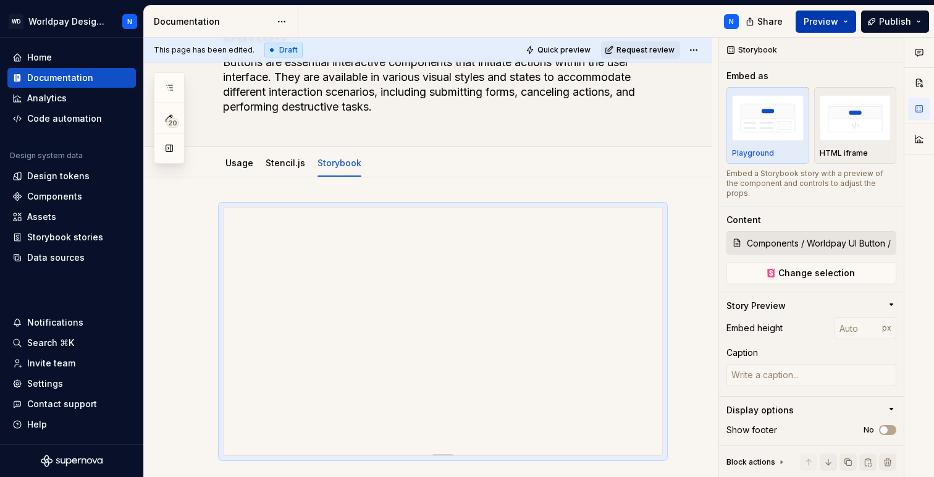
click at [571, 19] on span "Preview" at bounding box center [820, 21] width 35 height 12
click at [571, 20] on div "N" at bounding box center [523, 22] width 450 height 32
click at [194, 339] on div at bounding box center [428, 410] width 568 height 466
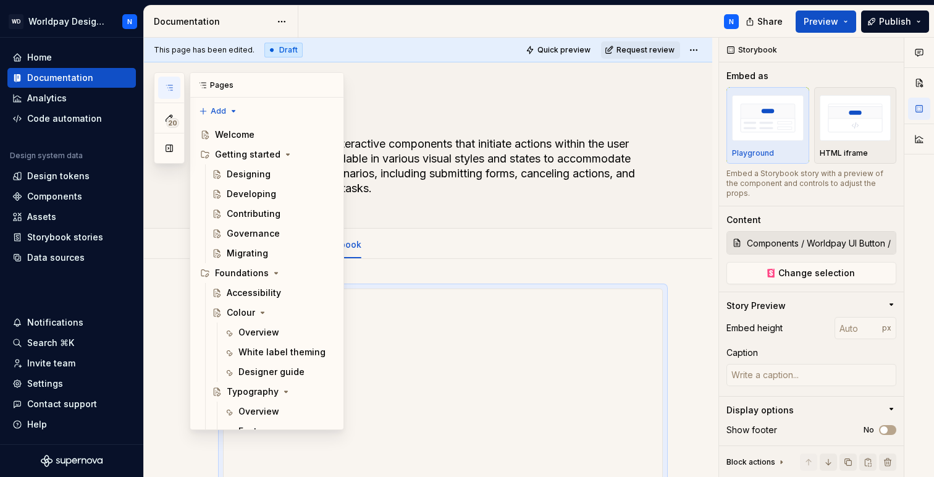
click at [172, 87] on icon "button" at bounding box center [169, 87] width 6 height 5
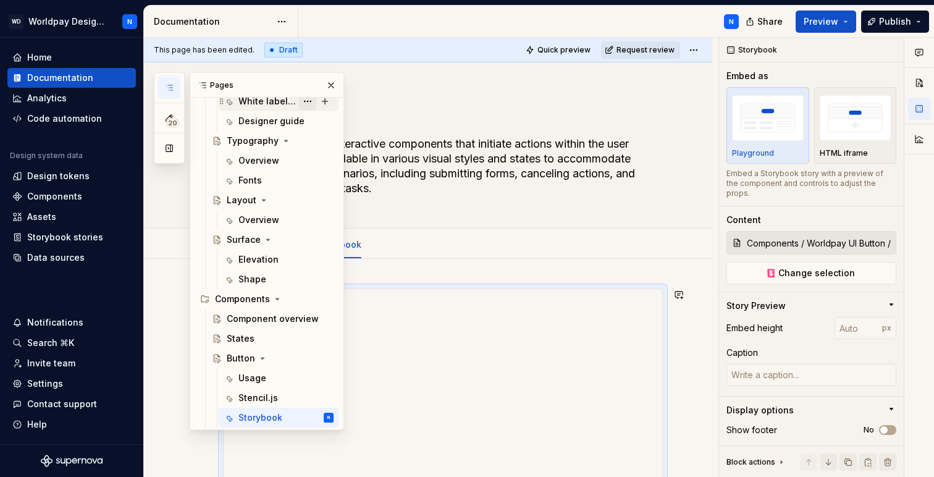
scroll to position [251, 0]
click at [258, 354] on icon "Page tree" at bounding box center [263, 358] width 10 height 10
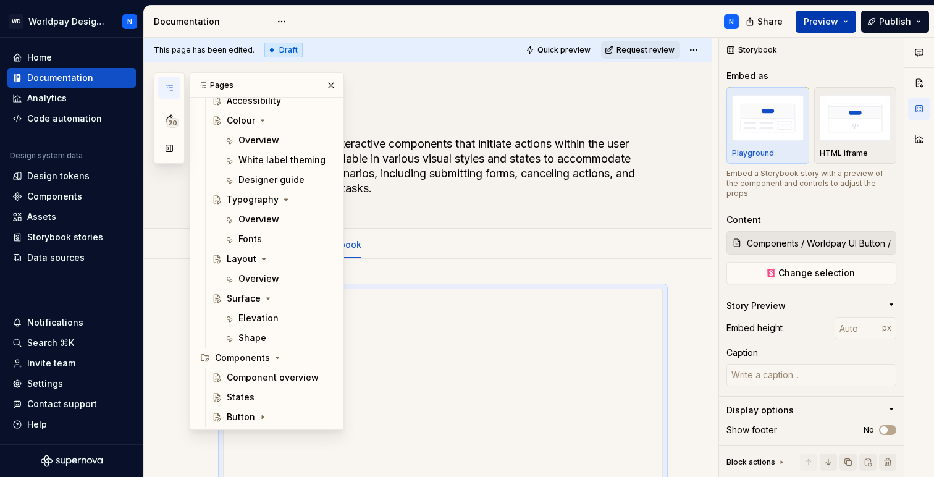
click at [571, 22] on span "Preview" at bounding box center [820, 21] width 35 height 12
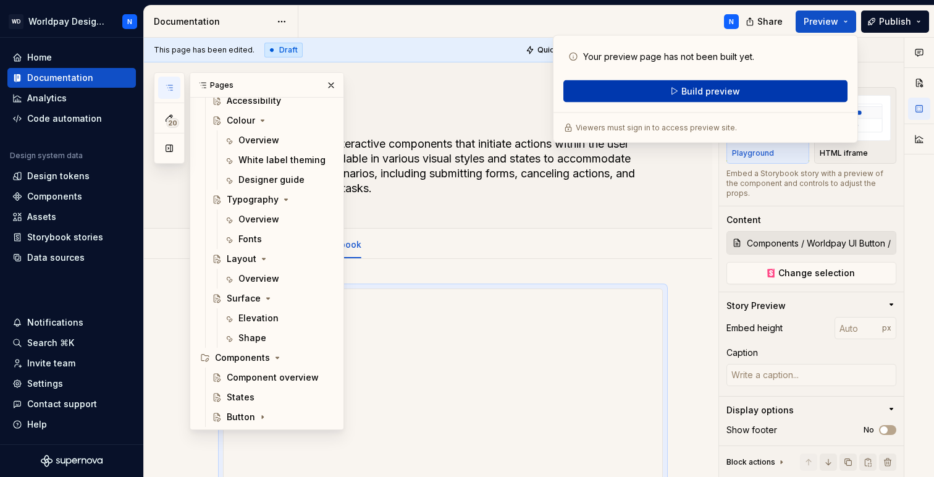
click at [571, 92] on span "Build preview" at bounding box center [710, 91] width 59 height 12
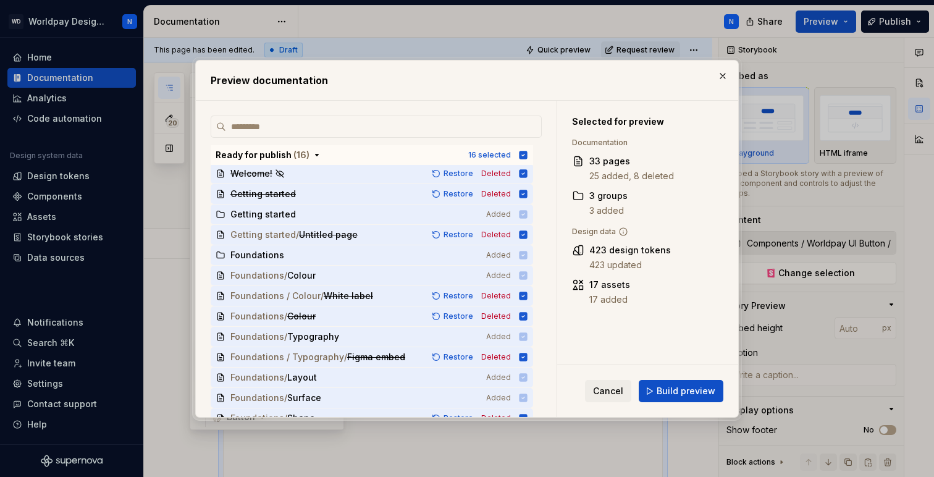
scroll to position [0, 0]
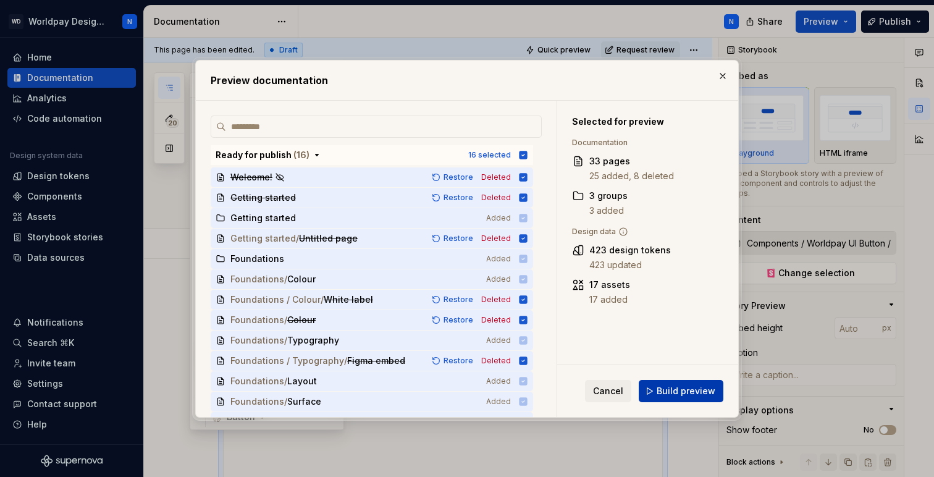
click at [571, 393] on span "Build preview" at bounding box center [685, 391] width 59 height 12
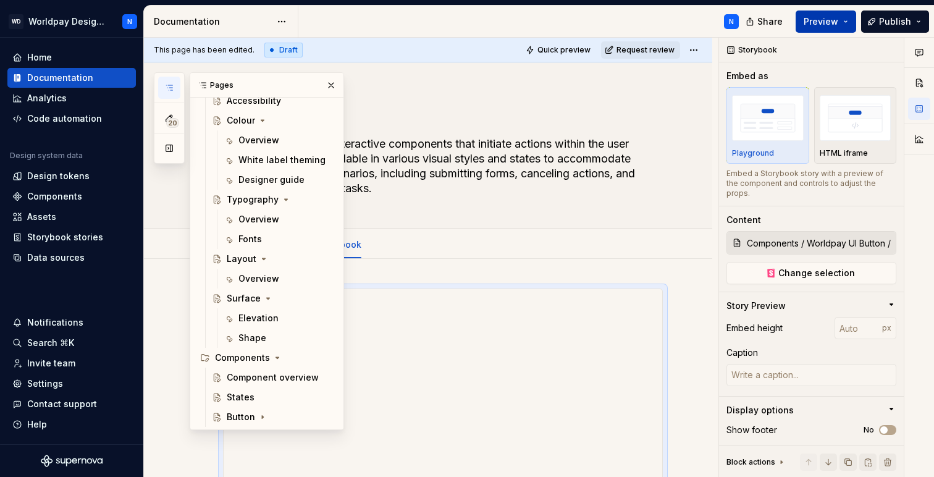
click at [571, 23] on span "Preview" at bounding box center [820, 21] width 35 height 12
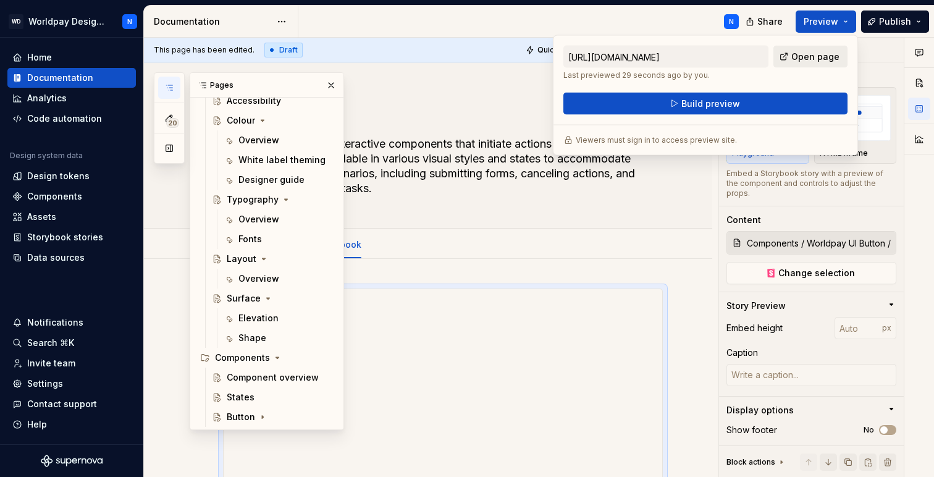
click at [571, 56] on span "Open page" at bounding box center [815, 57] width 48 height 12
click at [548, 205] on div "Button Buttons are essential interactive components that initiate actions withi…" at bounding box center [443, 145] width 440 height 166
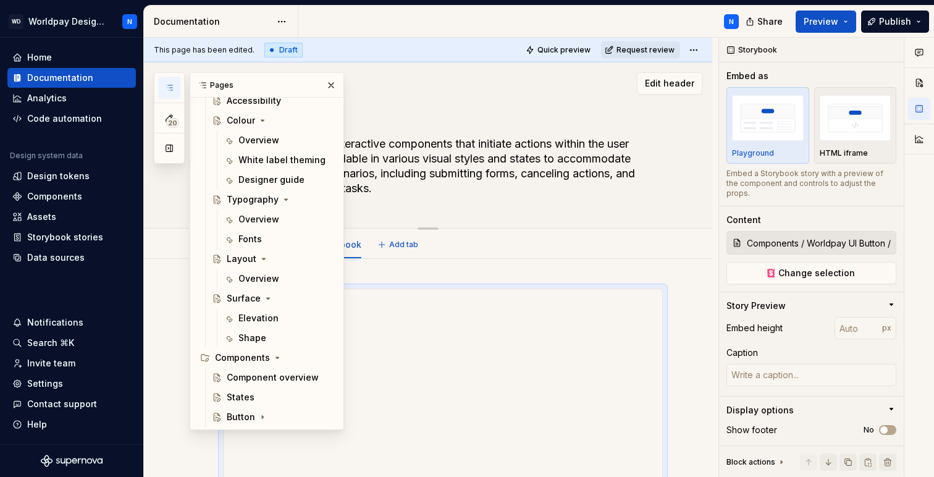
click at [529, 215] on div "Button Buttons are essential interactive components that initiate actions withi…" at bounding box center [443, 145] width 440 height 166
click at [324, 83] on button "button" at bounding box center [330, 85] width 17 height 17
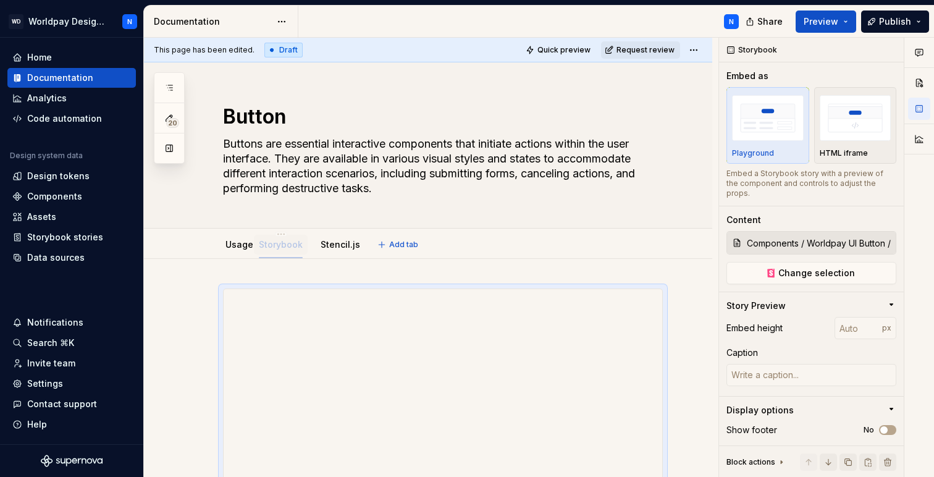
drag, startPoint x: 337, startPoint y: 246, endPoint x: 279, endPoint y: 248, distance: 58.1
click at [571, 288] on div at bounding box center [443, 412] width 440 height 249
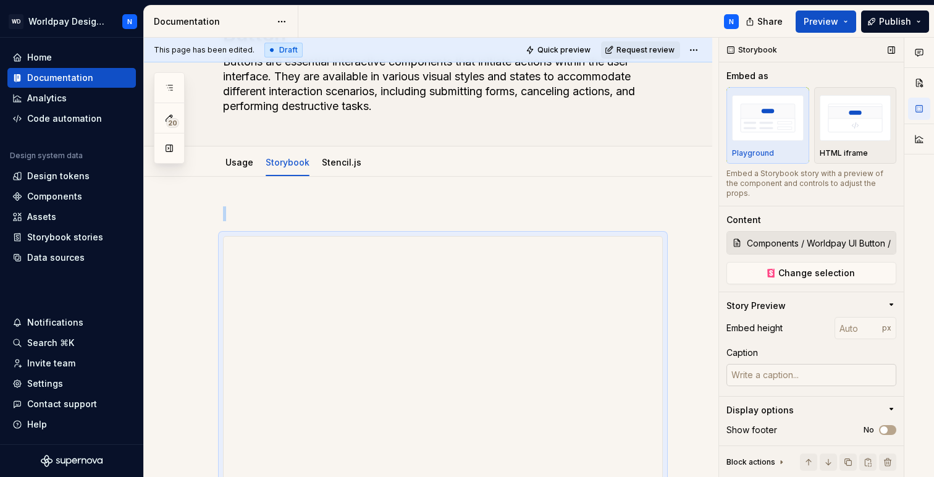
scroll to position [1, 0]
click at [571, 302] on icon "button" at bounding box center [891, 304] width 10 height 10
click at [571, 300] on icon "button" at bounding box center [891, 305] width 10 height 10
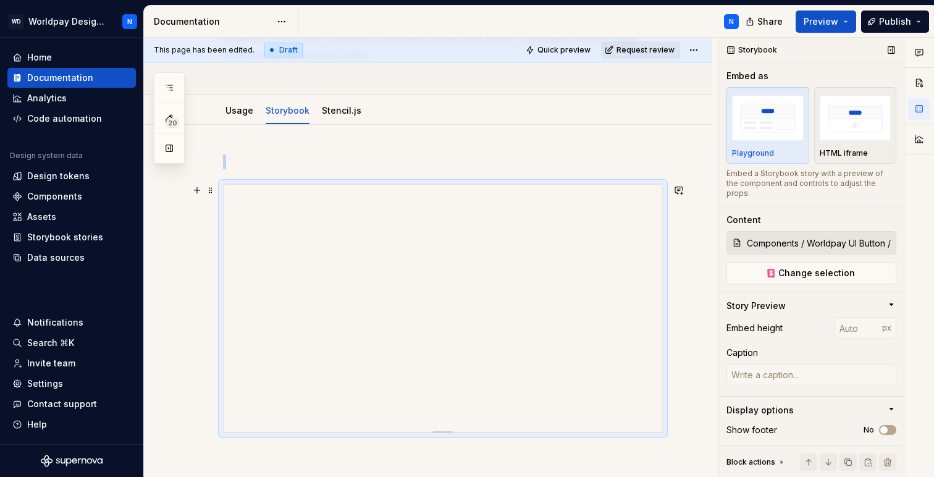
scroll to position [133, 0]
click at [571, 122] on img "button" at bounding box center [855, 117] width 72 height 45
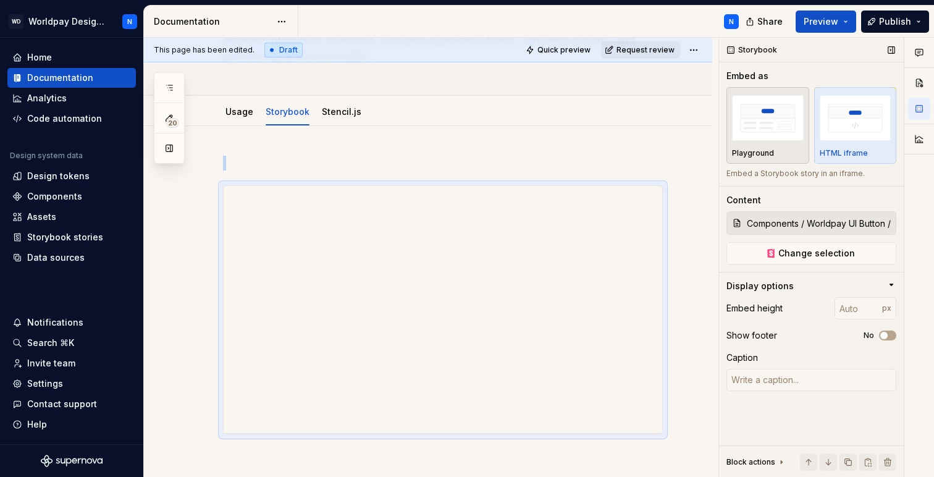
click at [571, 128] on img "button" at bounding box center [768, 117] width 72 height 45
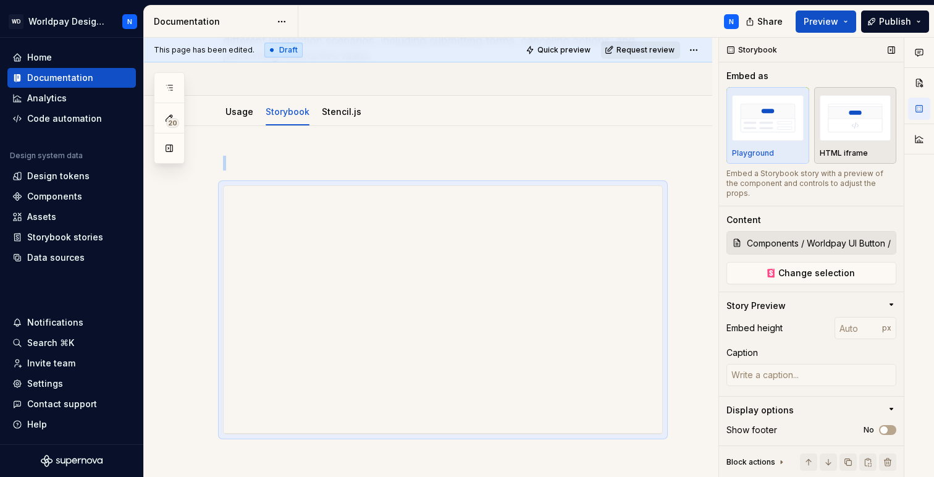
click at [571, 114] on img "button" at bounding box center [855, 117] width 72 height 45
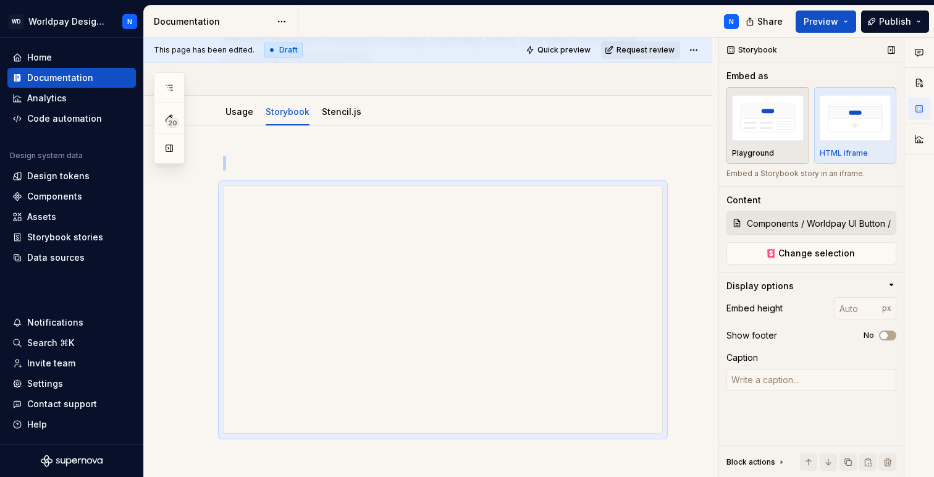
click at [571, 132] on img "button" at bounding box center [768, 117] width 72 height 45
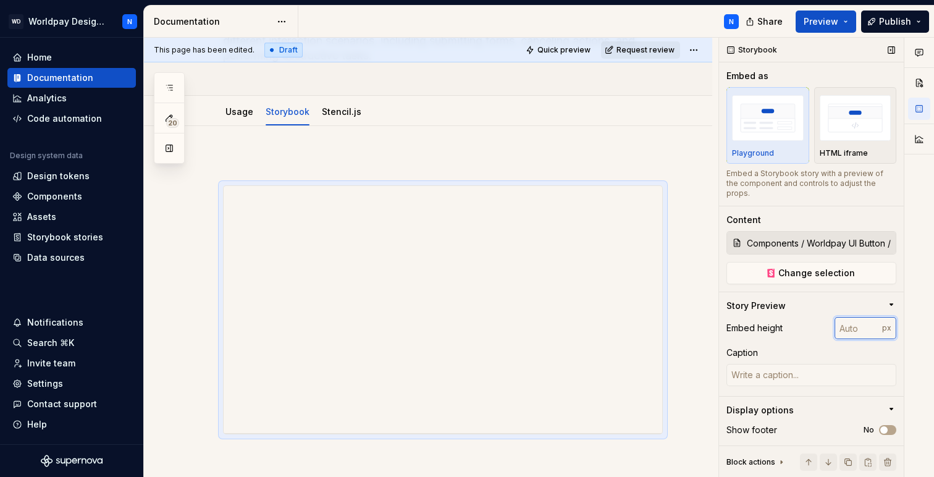
click at [571, 331] on input "number" at bounding box center [858, 328] width 48 height 22
click at [571, 362] on div "Caption" at bounding box center [811, 367] width 170 height 42
type textarea "*"
click at [571, 327] on input "number" at bounding box center [858, 328] width 48 height 22
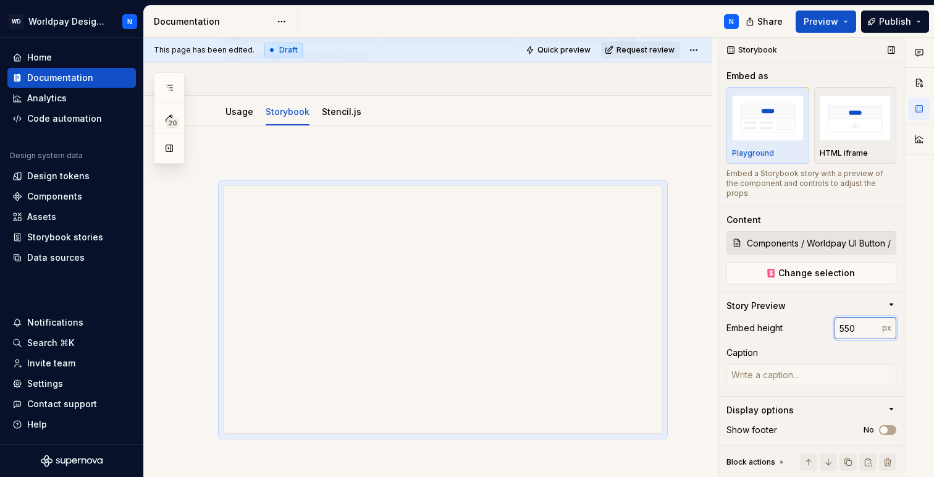
type input "550"
click at [571, 327] on p "px" at bounding box center [886, 328] width 9 height 10
click at [571, 356] on div "Caption" at bounding box center [811, 352] width 170 height 12
click at [563, 47] on span "Quick preview" at bounding box center [563, 50] width 53 height 10
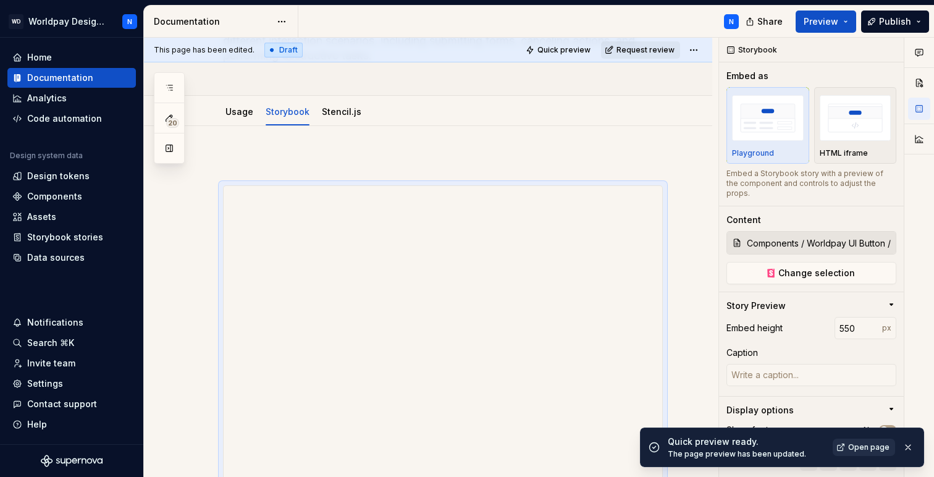
click at [571, 443] on span "Open page" at bounding box center [868, 447] width 41 height 10
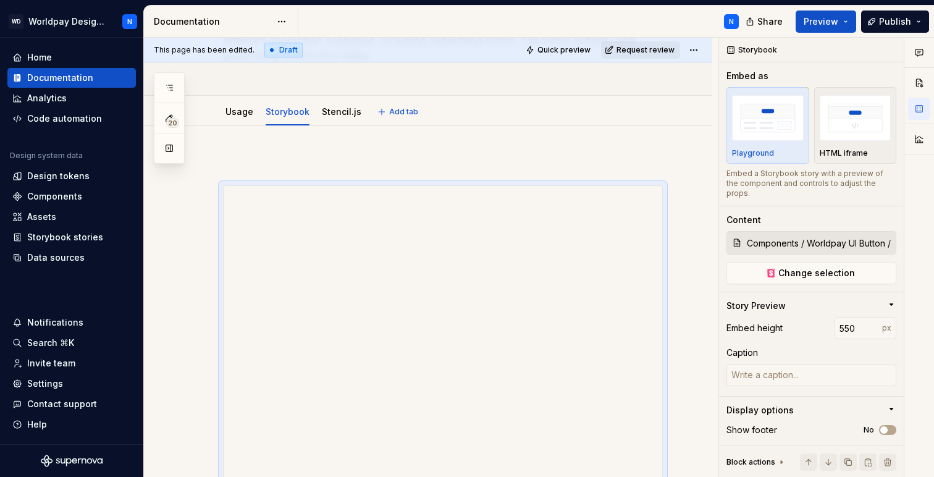
type textarea "*"
drag, startPoint x: 850, startPoint y: 329, endPoint x: 824, endPoint y: 329, distance: 25.9
click at [571, 329] on div "Embed height 550 px" at bounding box center [811, 328] width 170 height 22
type input "700"
click at [571, 353] on div "Caption" at bounding box center [811, 352] width 170 height 12
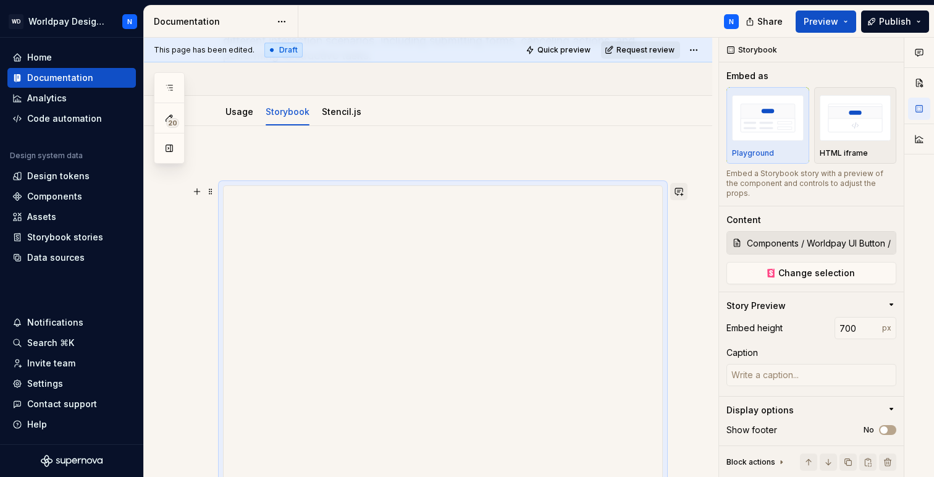
click at [571, 193] on button "button" at bounding box center [678, 191] width 17 height 17
click at [571, 126] on div at bounding box center [428, 466] width 568 height 681
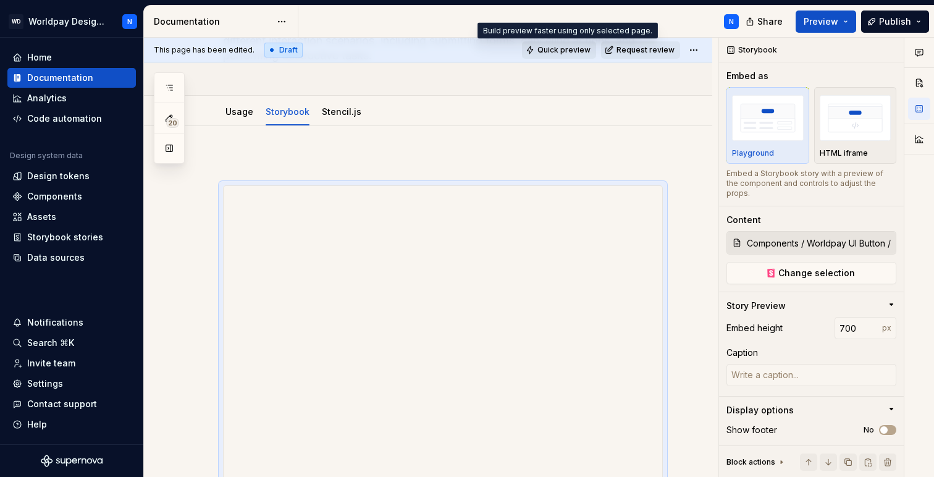
click at [548, 49] on span "Quick preview" at bounding box center [563, 50] width 53 height 10
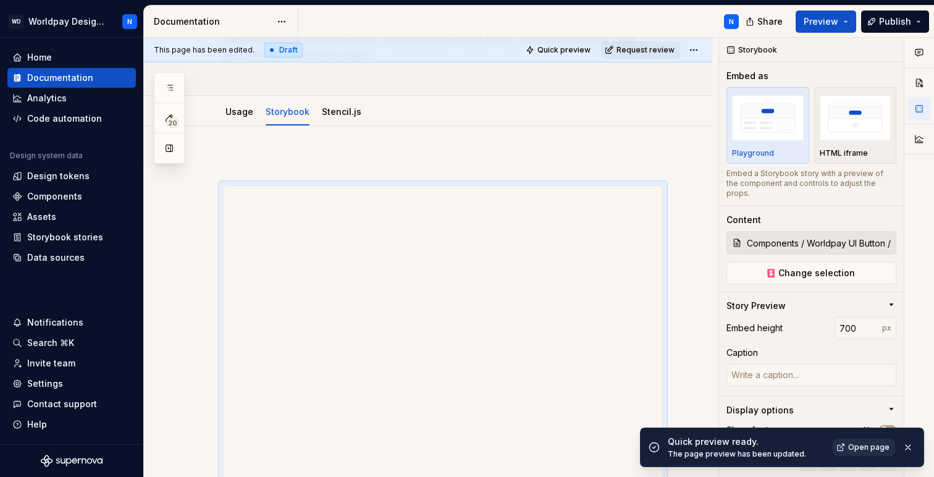
click at [571, 448] on span "Open page" at bounding box center [868, 447] width 41 height 10
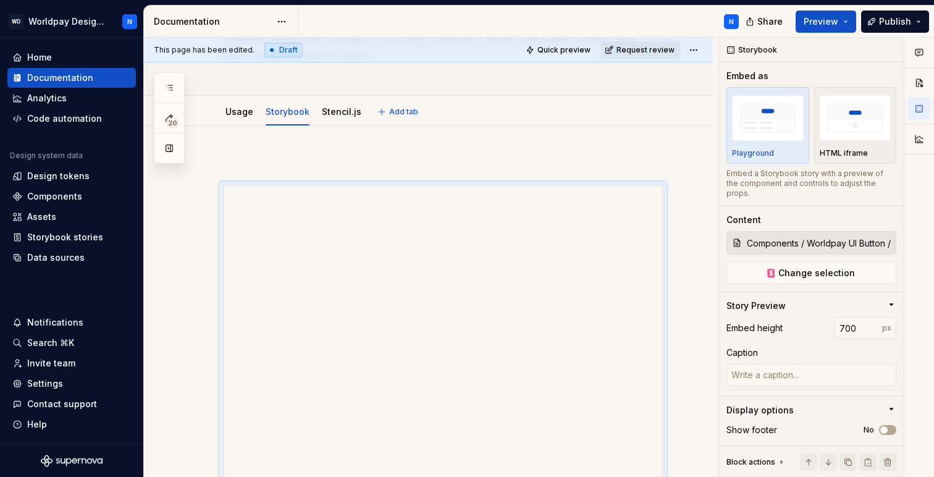
click at [571, 117] on div "Usage Storybook Stencil.js Add tab" at bounding box center [443, 111] width 455 height 27
click at [571, 20] on button "Publish" at bounding box center [895, 21] width 68 height 22
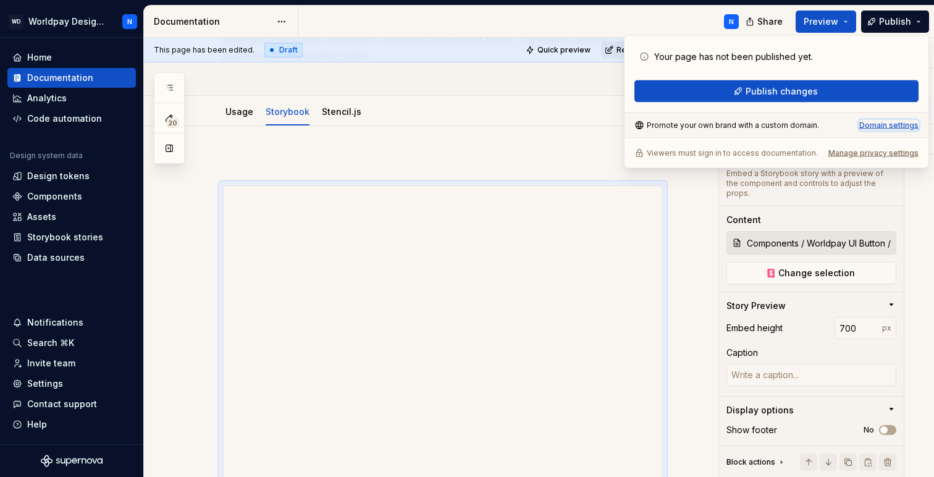
type textarea "*"
click at [571, 125] on div "Domain settings" at bounding box center [888, 125] width 59 height 10
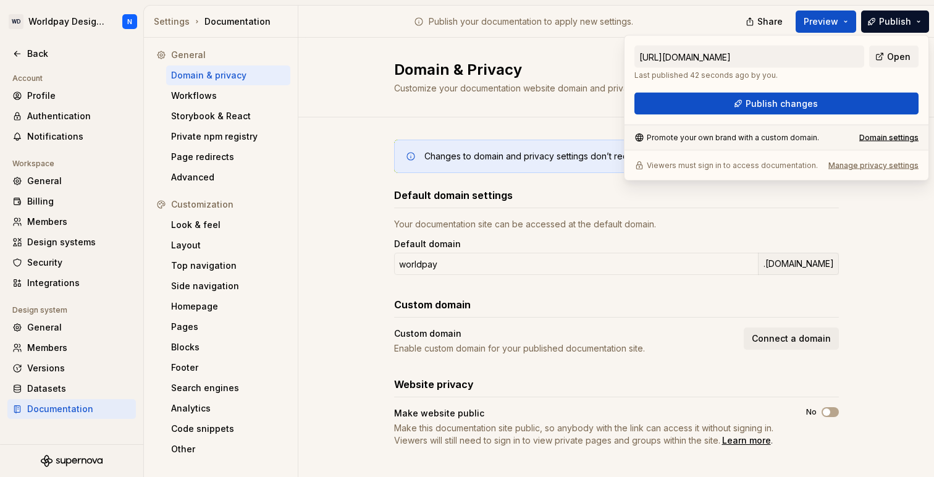
click at [488, 100] on div "Domain & Privacy Customize your documentation website domain and privacy settin…" at bounding box center [615, 78] width 635 height 80
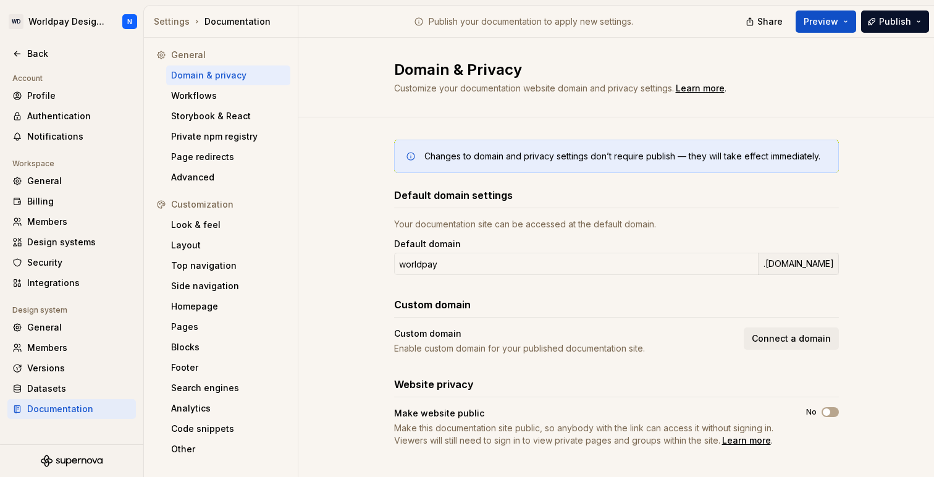
scroll to position [11, 0]
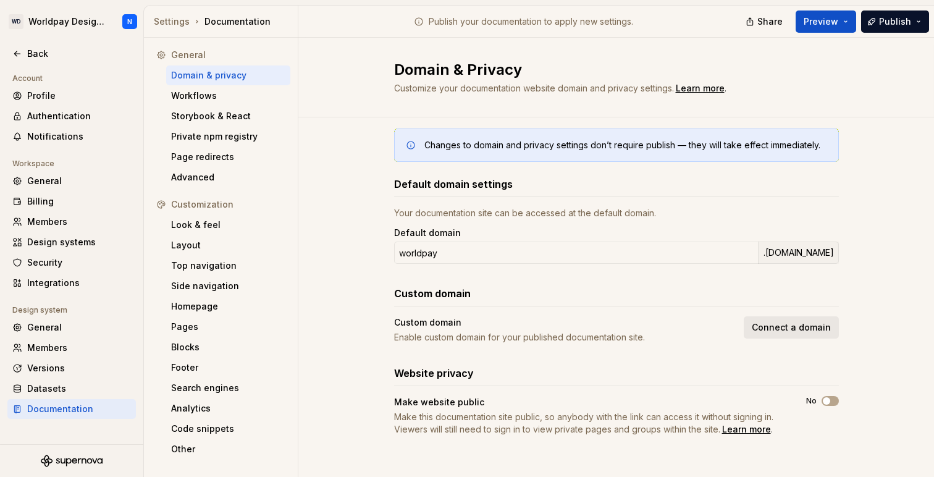
click at [571, 329] on span "Connect a domain" at bounding box center [791, 327] width 79 height 12
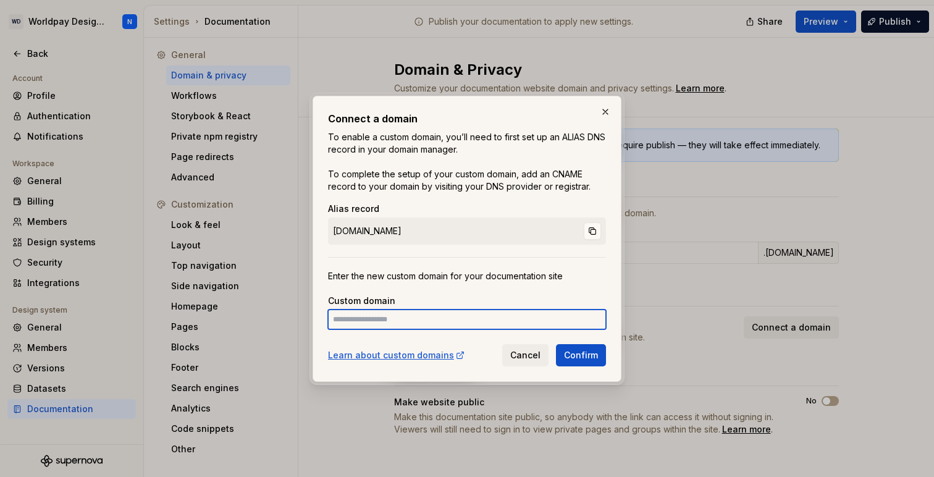
click at [476, 320] on input at bounding box center [467, 319] width 278 height 20
type input "**********"
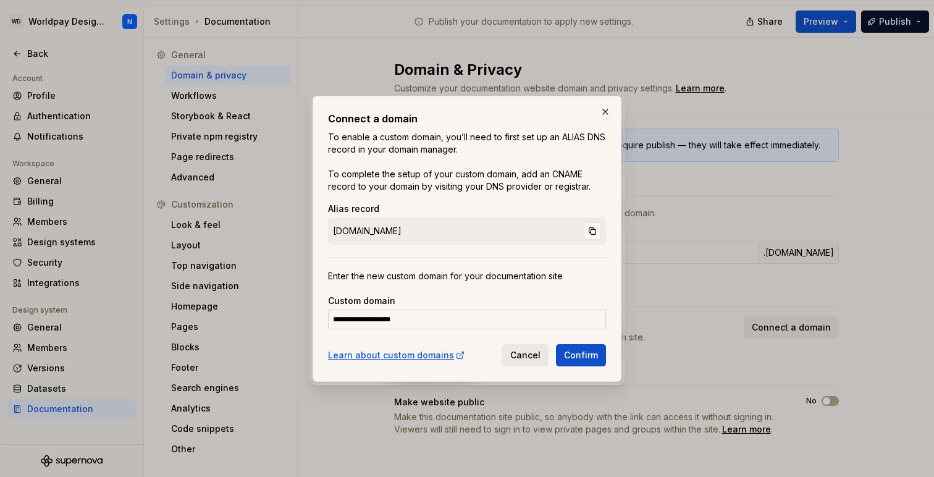
click at [524, 358] on span "Cancel" at bounding box center [525, 355] width 30 height 12
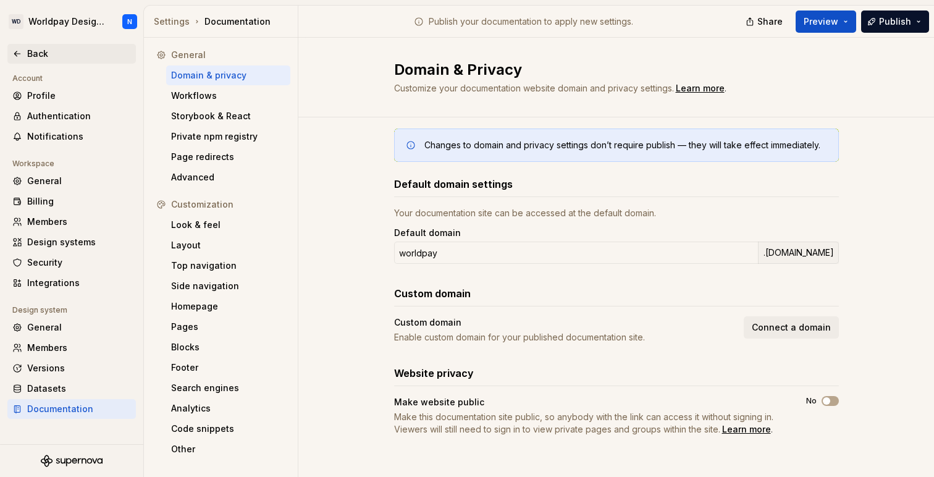
click at [64, 55] on div "Back" at bounding box center [79, 54] width 104 height 12
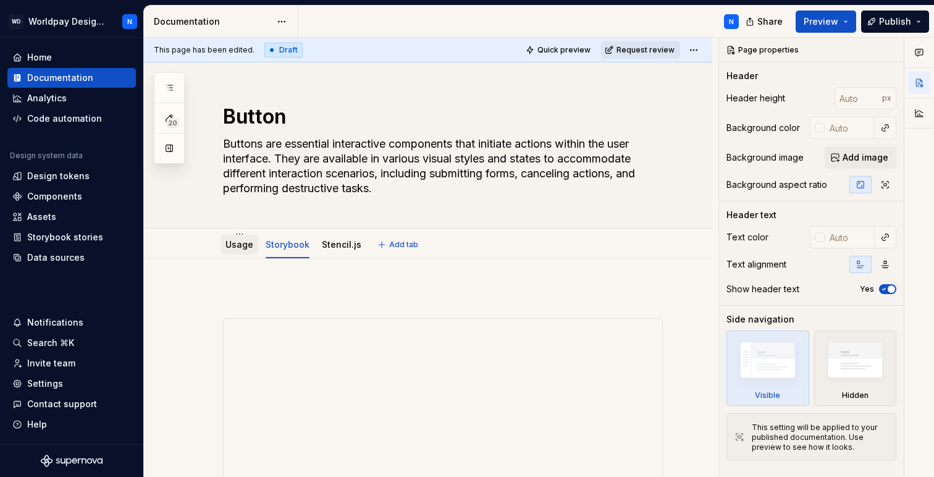
click at [233, 249] on link "Usage" at bounding box center [239, 244] width 28 height 10
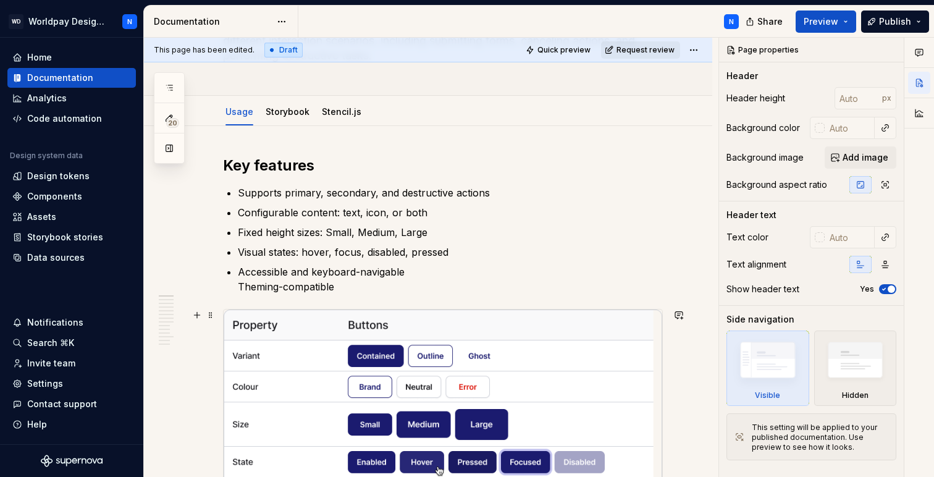
scroll to position [156, 0]
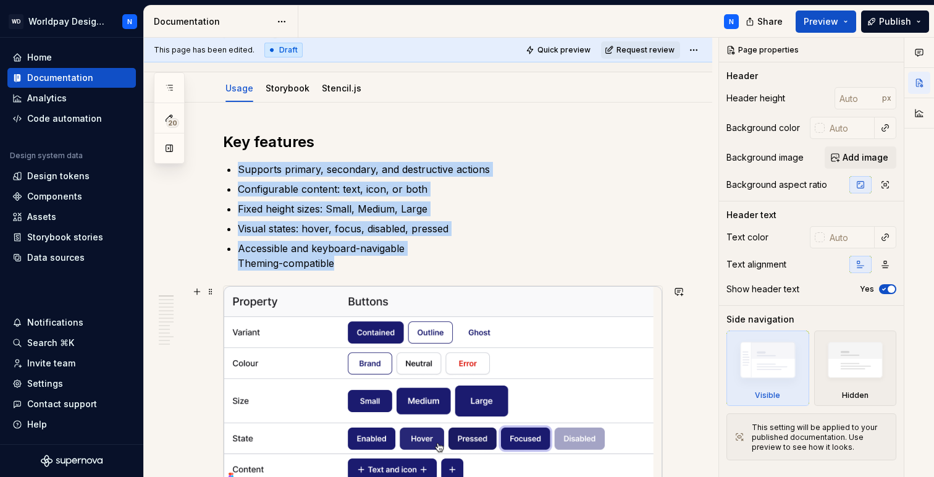
click at [379, 337] on img at bounding box center [443, 385] width 438 height 199
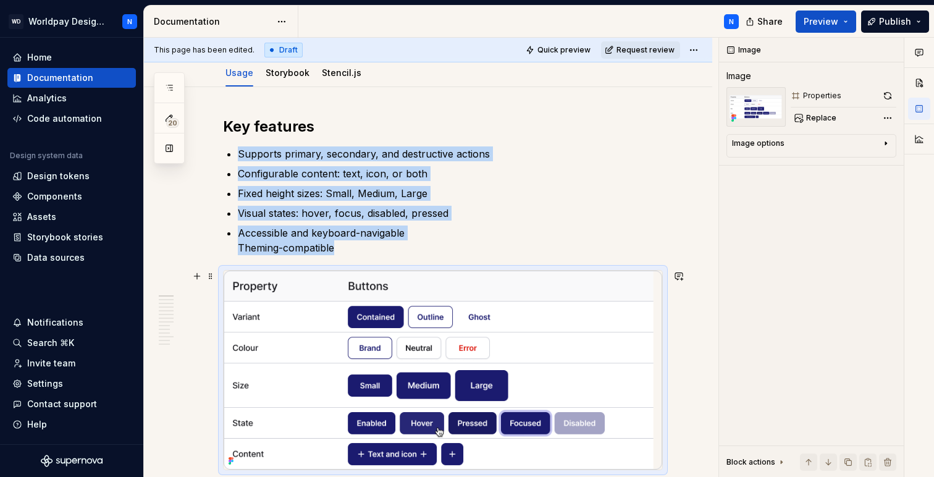
scroll to position [157, 0]
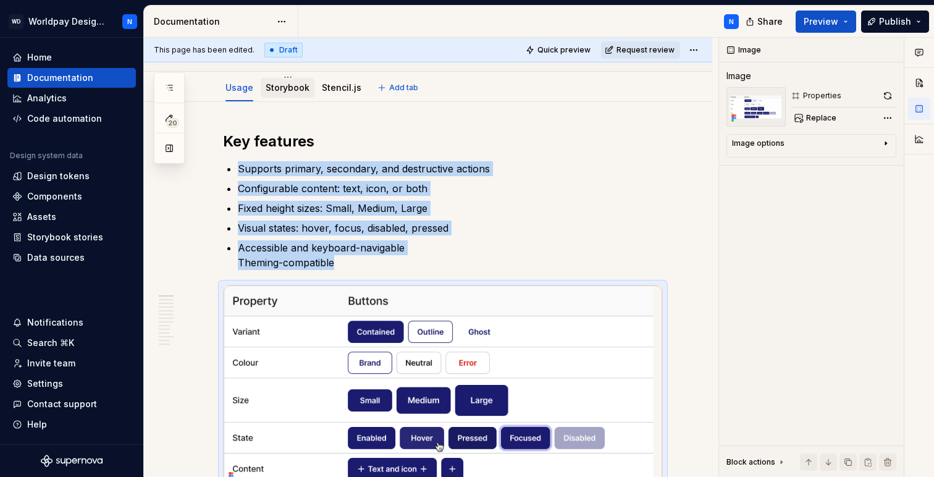
click at [288, 86] on link "Storybook" at bounding box center [288, 87] width 44 height 10
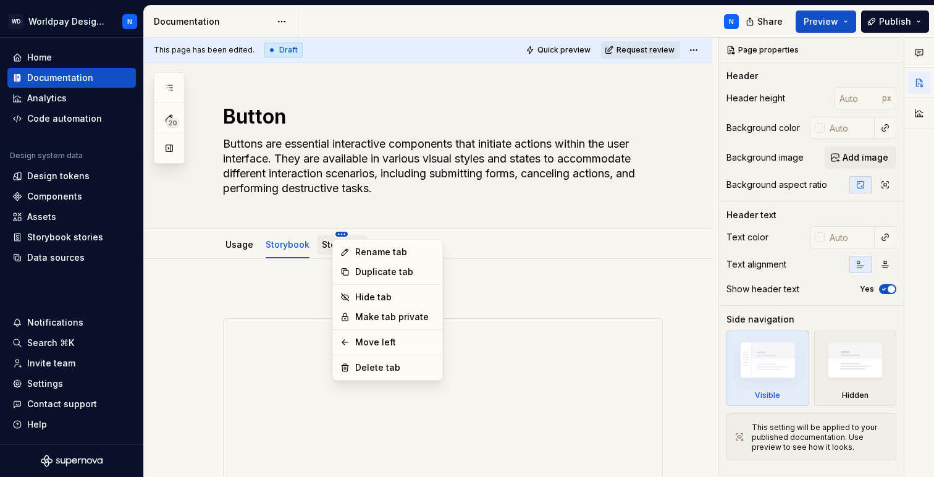
click at [338, 233] on html "WD Worldpay Design System N Home Documentation Analytics Code automation Design…" at bounding box center [467, 238] width 934 height 477
click at [391, 368] on div "Delete tab" at bounding box center [395, 367] width 80 height 12
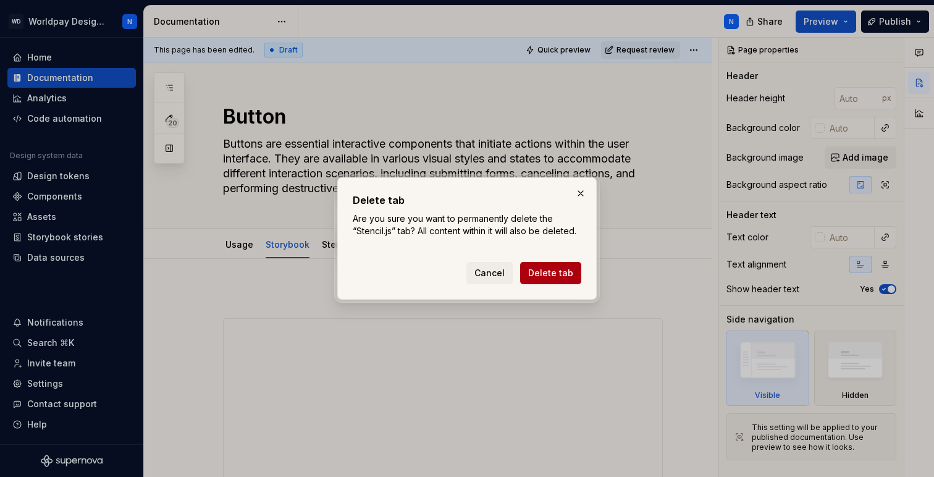
click at [562, 273] on span "Delete tab" at bounding box center [550, 273] width 45 height 12
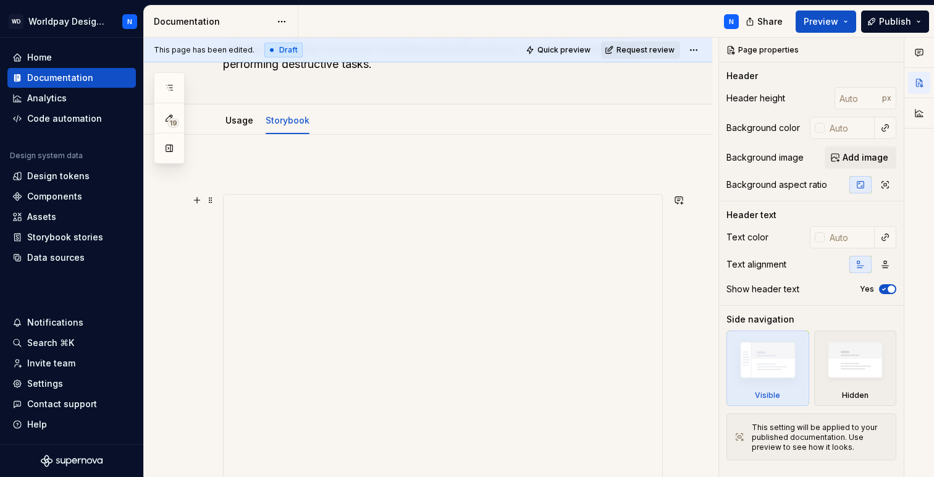
scroll to position [122, 0]
click at [88, 238] on div "Storybook stories" at bounding box center [65, 237] width 76 height 12
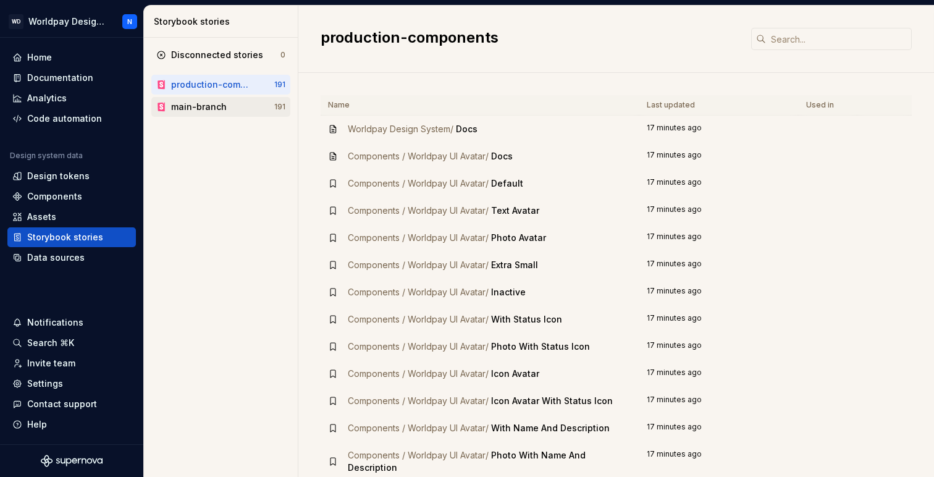
click at [235, 110] on div "main-branch" at bounding box center [222, 107] width 103 height 12
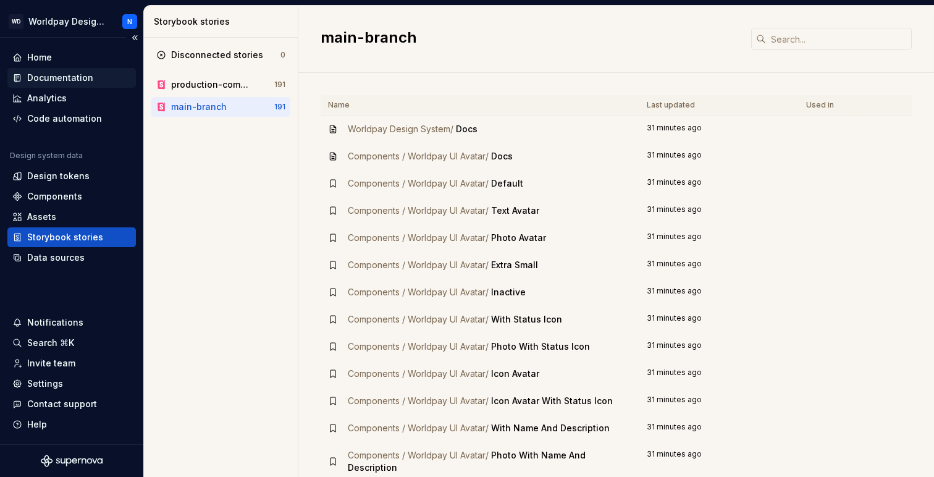
click at [68, 75] on div "Documentation" at bounding box center [60, 78] width 66 height 12
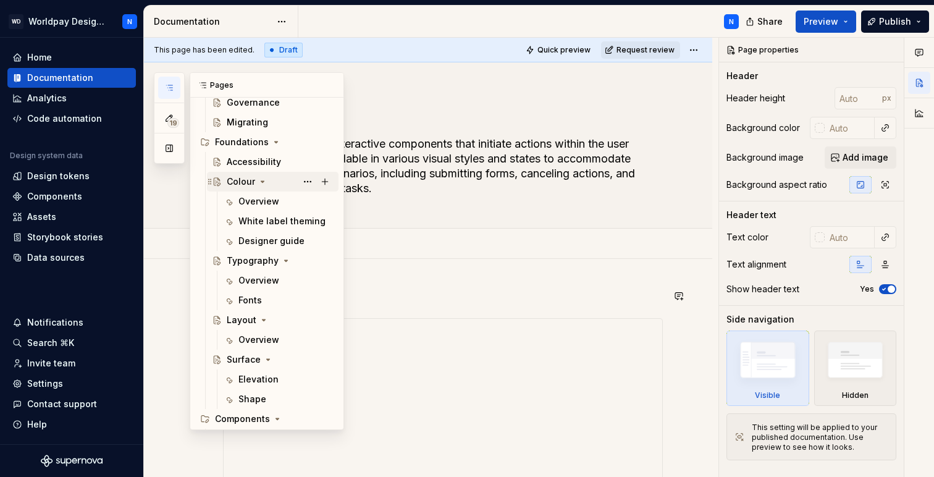
scroll to position [232, 0]
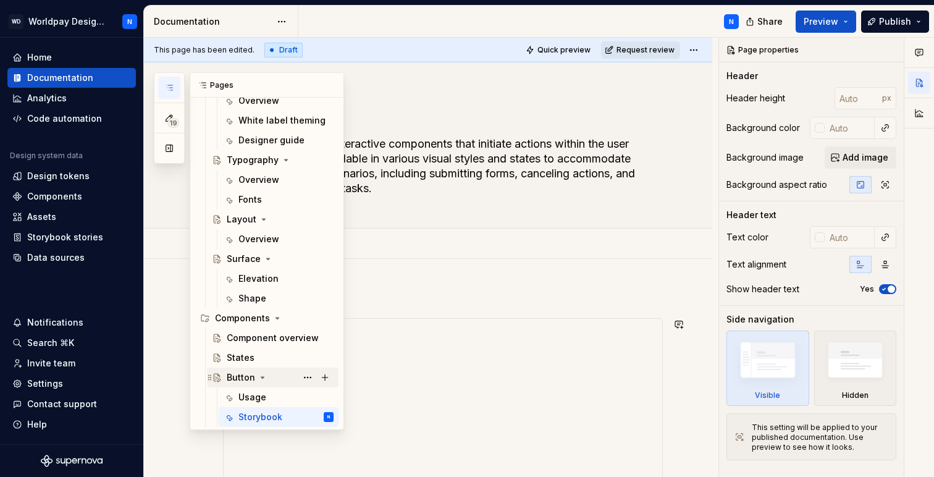
click at [261, 377] on icon "Page tree" at bounding box center [262, 377] width 3 height 1
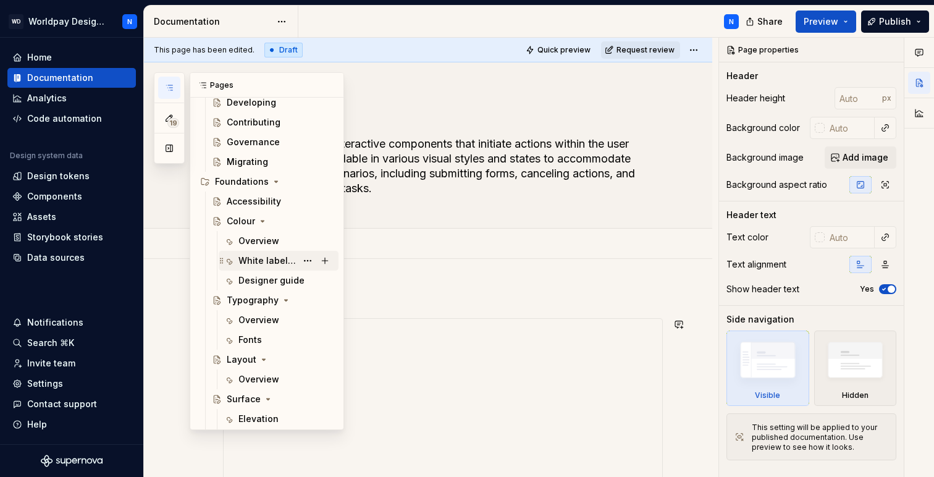
scroll to position [192, 0]
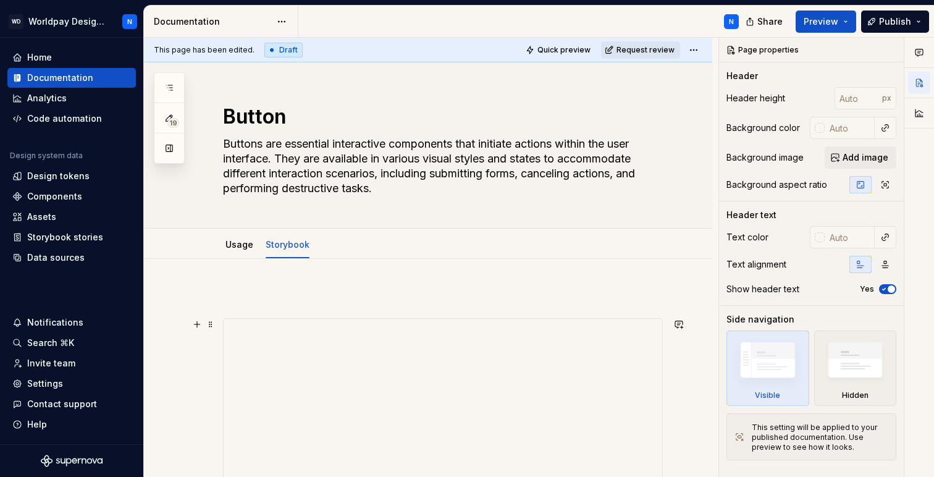
type textarea "*"
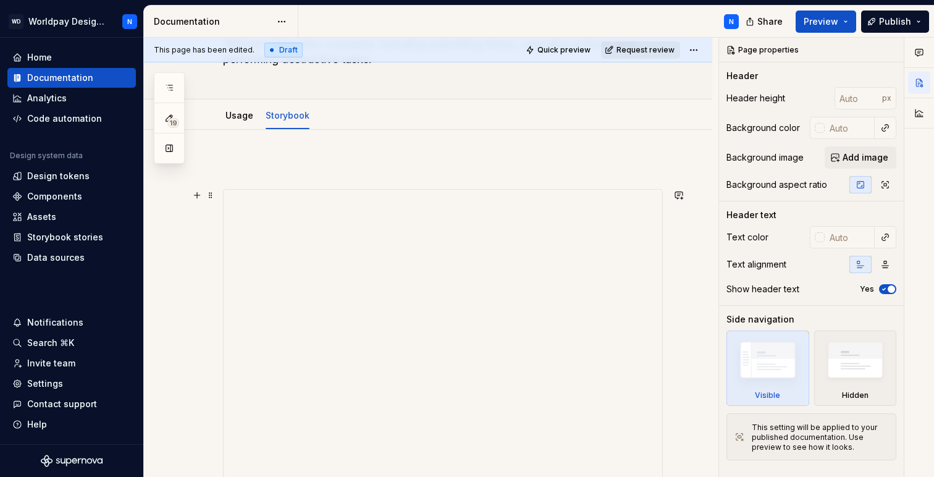
scroll to position [136, 0]
click at [246, 157] on p at bounding box center [443, 159] width 440 height 15
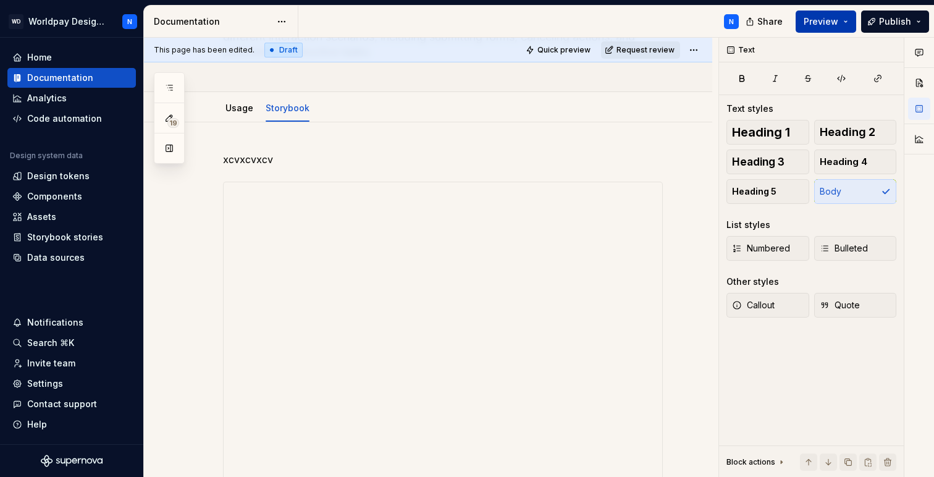
click at [571, 17] on span "Preview" at bounding box center [820, 21] width 35 height 12
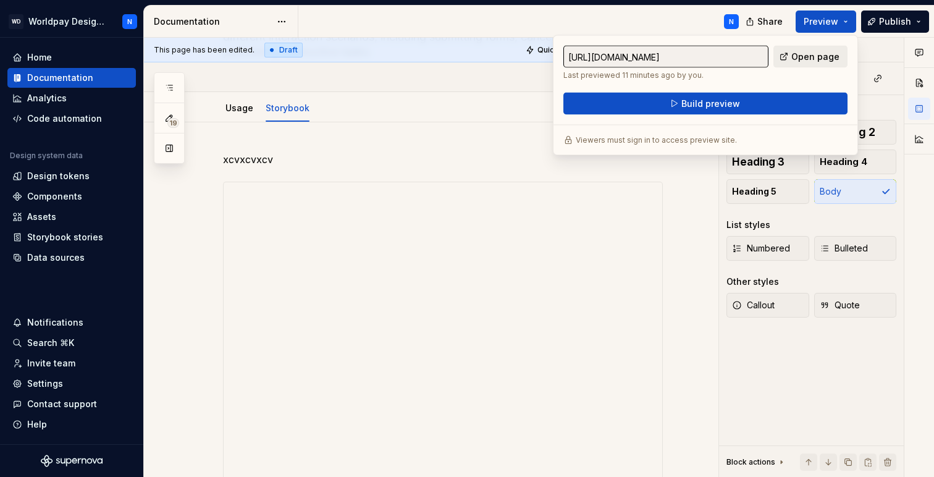
click at [571, 56] on span "Open page" at bounding box center [815, 57] width 48 height 12
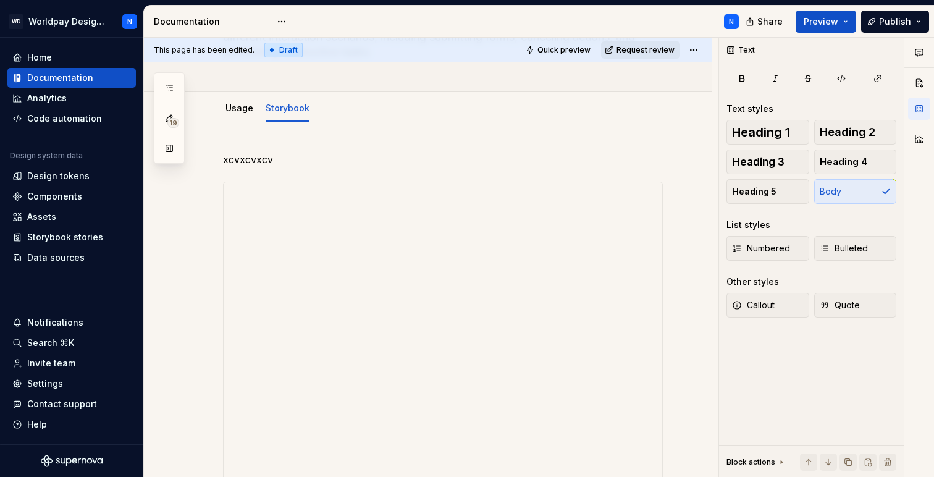
click at [571, 15] on div "N" at bounding box center [523, 22] width 450 height 32
drag, startPoint x: 282, startPoint y: 157, endPoint x: 222, endPoint y: 159, distance: 59.9
click at [222, 159] on div "xcvxcvxcv" at bounding box center [428, 462] width 568 height 681
click at [207, 290] on div "xcvxcvxcv" at bounding box center [428, 462] width 568 height 681
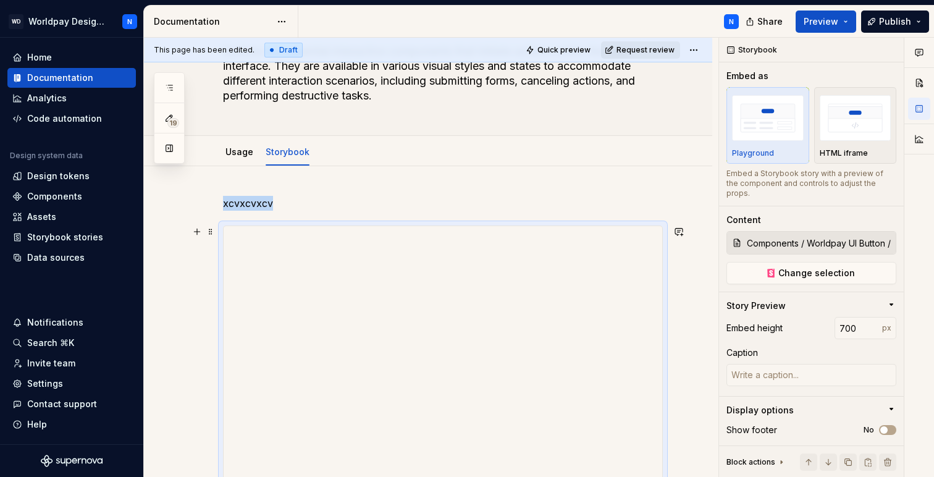
scroll to position [72, 0]
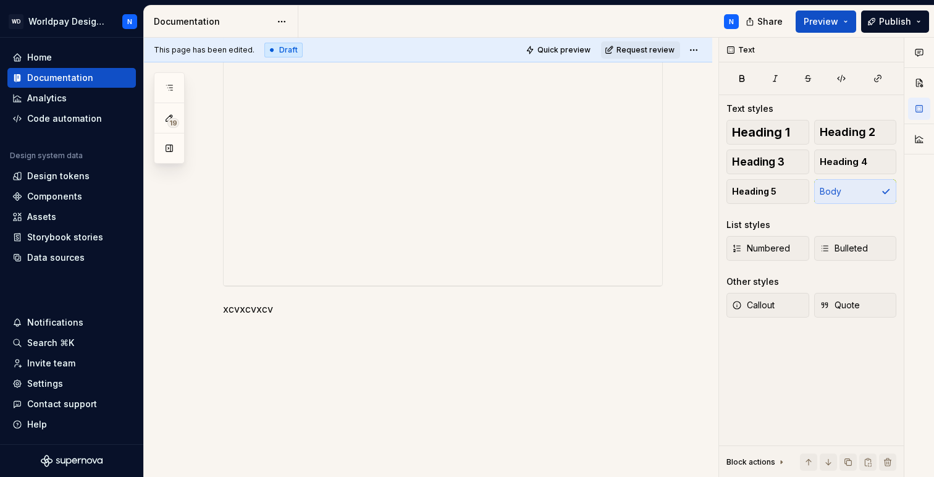
scroll to position [484, 0]
drag, startPoint x: 280, startPoint y: 292, endPoint x: 220, endPoint y: 290, distance: 60.0
click at [219, 291] on div "xcvxcvxcv" at bounding box center [428, 126] width 568 height 703
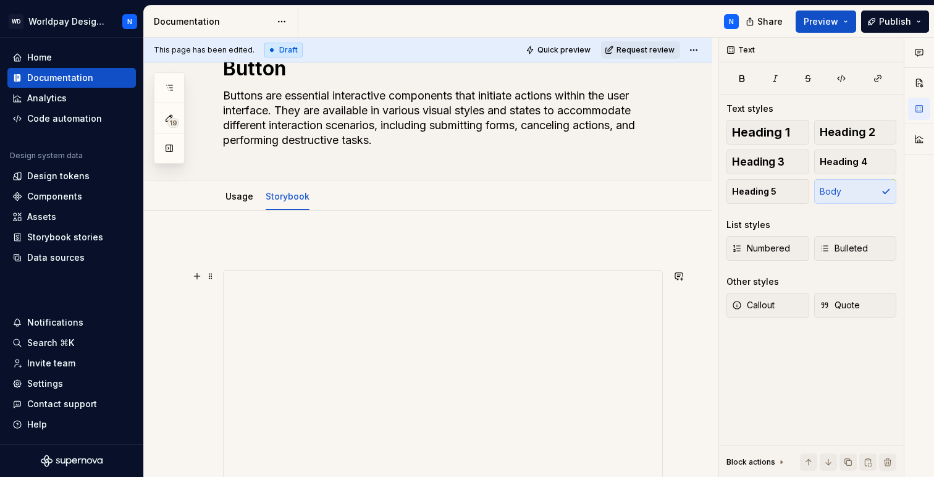
scroll to position [44, 0]
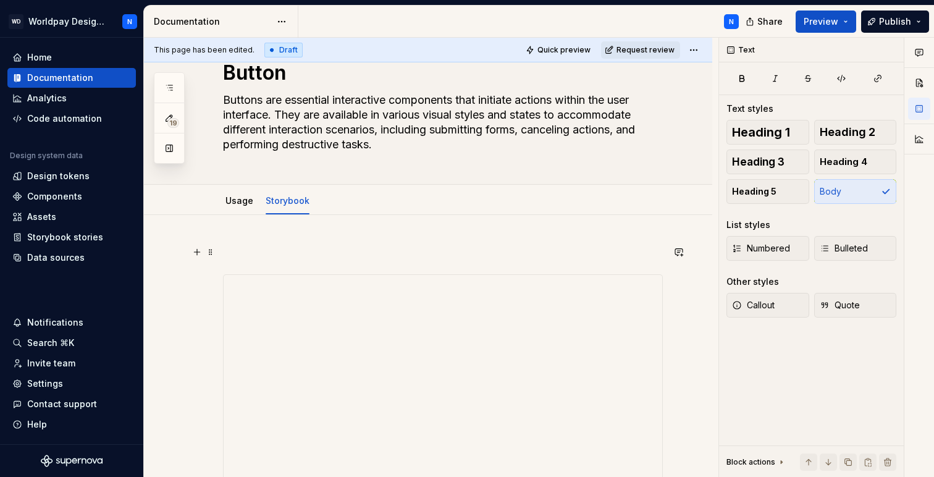
click at [293, 248] on p at bounding box center [443, 252] width 440 height 15
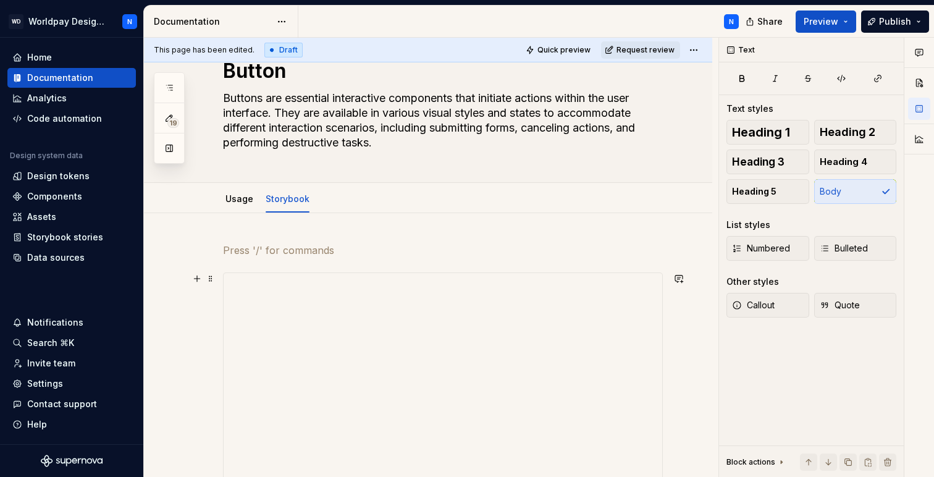
scroll to position [32, 0]
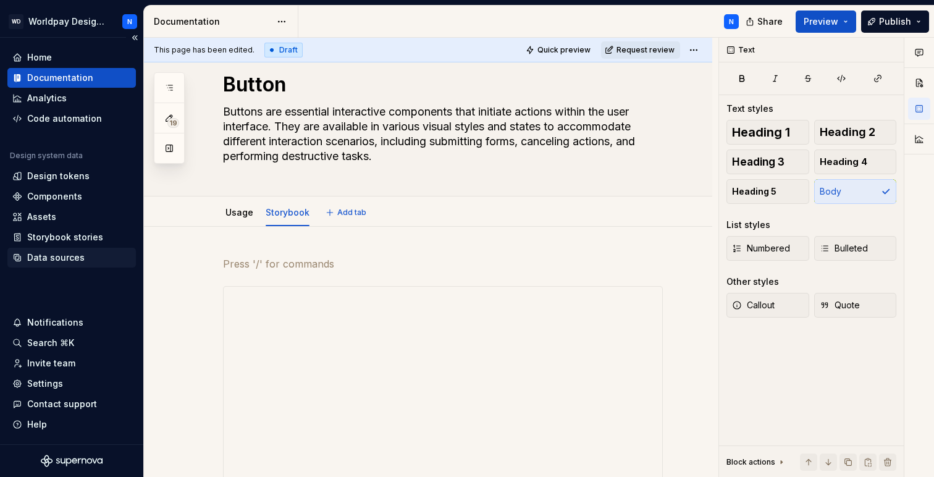
type textarea "*"
click at [81, 238] on div "Storybook stories" at bounding box center [65, 237] width 76 height 12
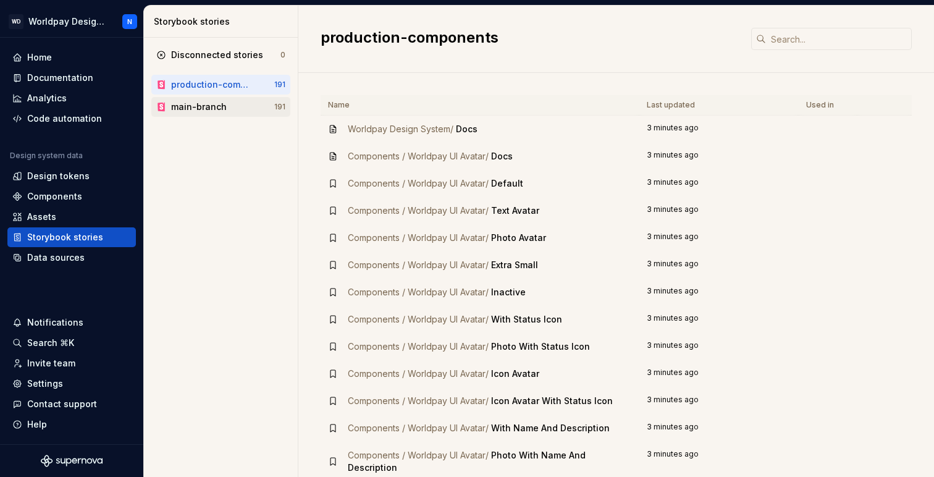
click at [212, 108] on div "main-branch" at bounding box center [199, 107] width 56 height 12
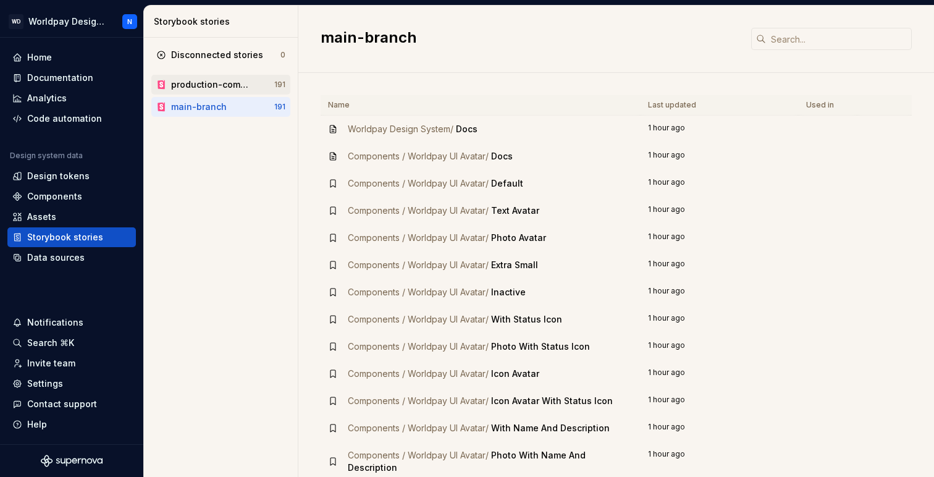
click at [209, 83] on div "production-components" at bounding box center [212, 84] width 83 height 12
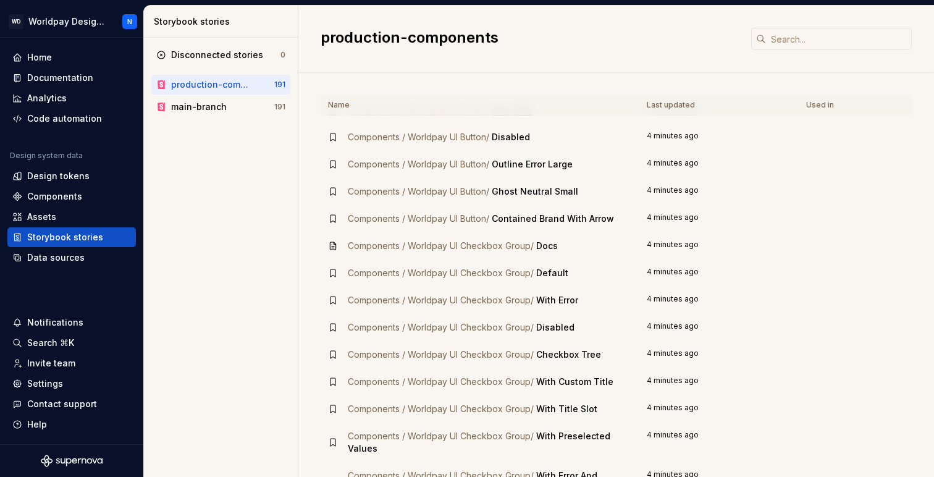
scroll to position [787, 0]
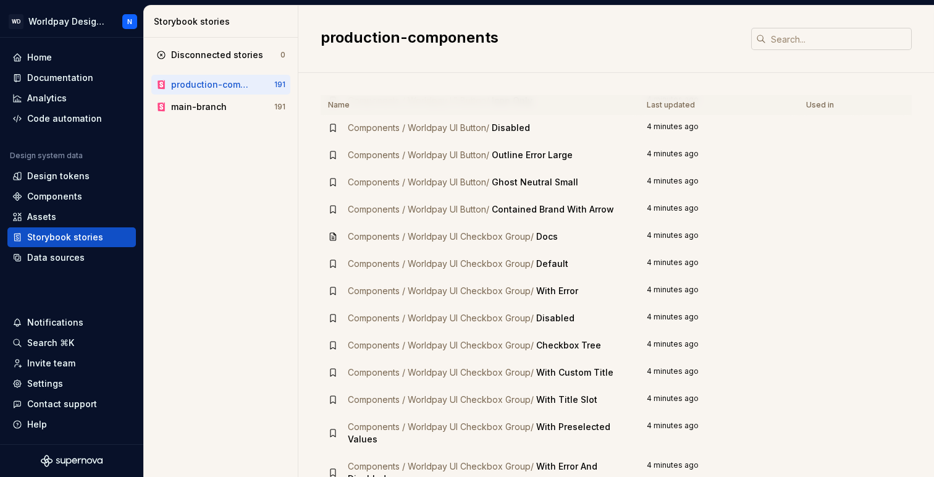
click at [571, 41] on input "text" at bounding box center [839, 39] width 146 height 22
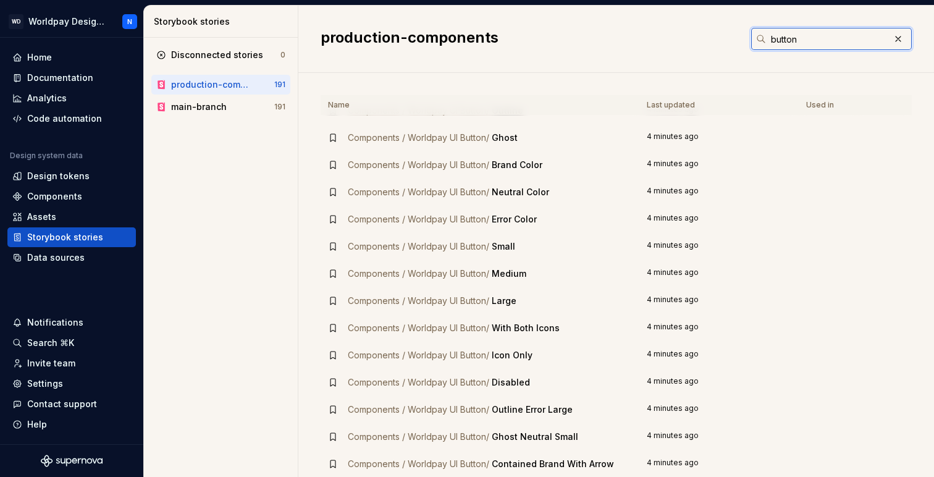
scroll to position [0, 0]
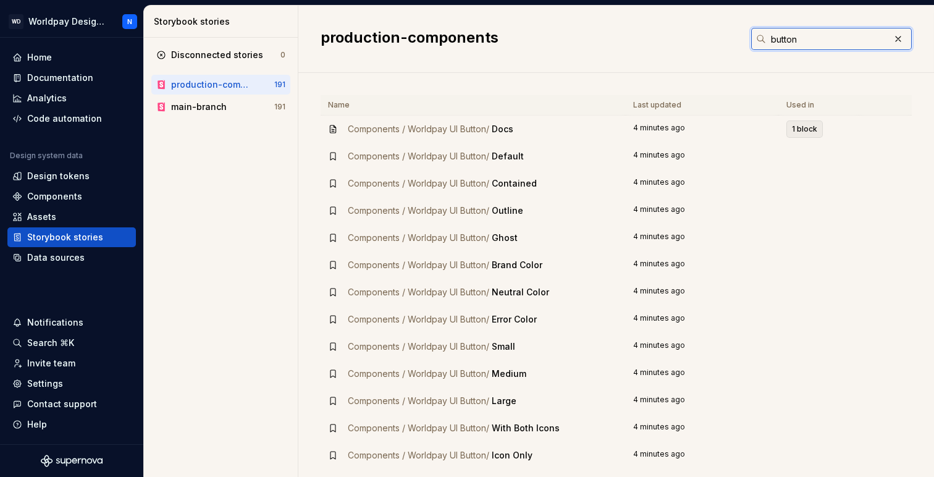
type input "button"
click at [571, 131] on span "1 block" at bounding box center [804, 129] width 25 height 10
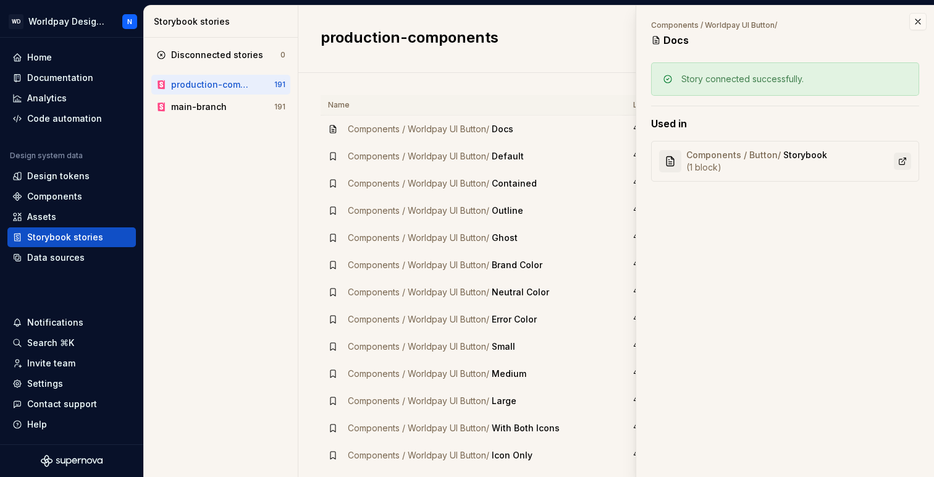
click at [571, 163] on link at bounding box center [902, 161] width 17 height 17
